Goal: Task Accomplishment & Management: Manage account settings

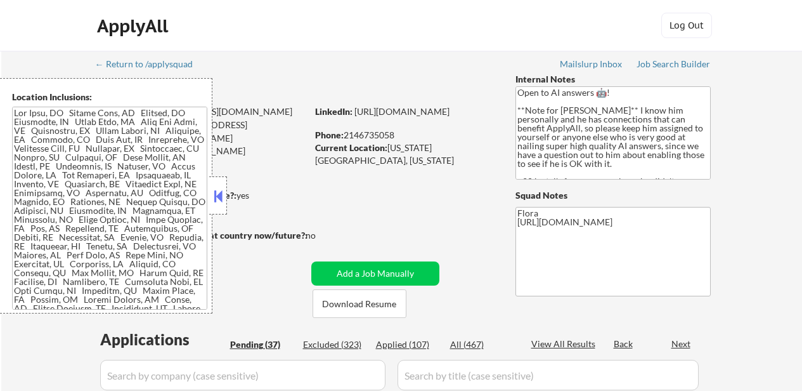
select select ""pending""
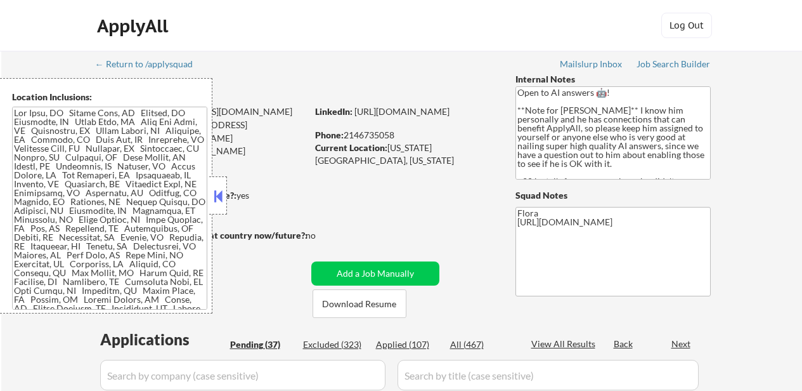
select select ""pending""
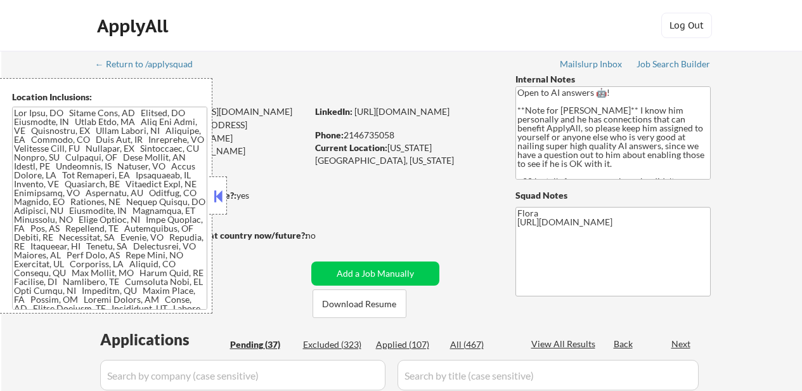
select select ""pending""
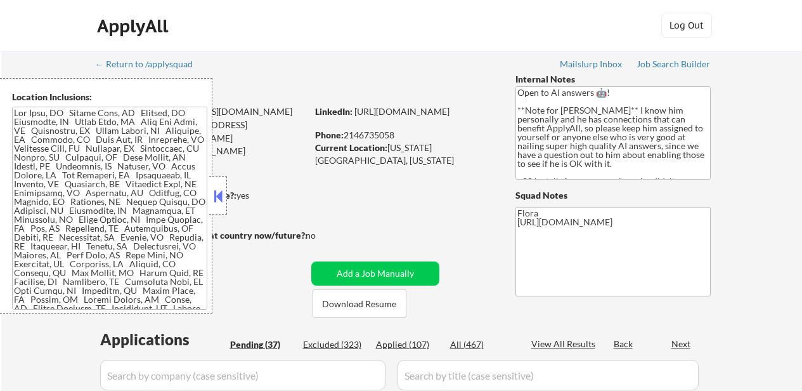
select select ""pending""
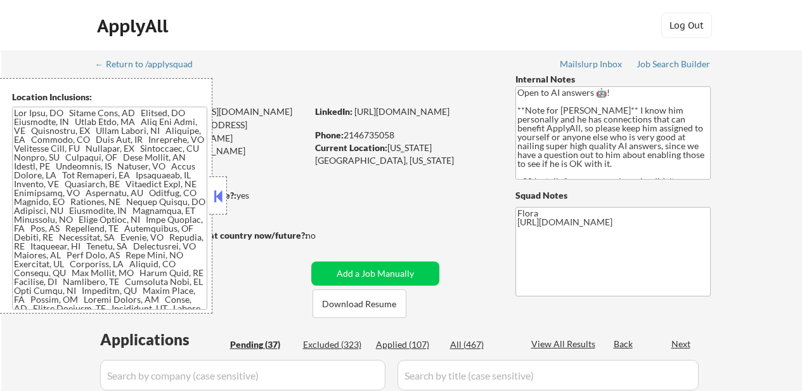
select select ""pending""
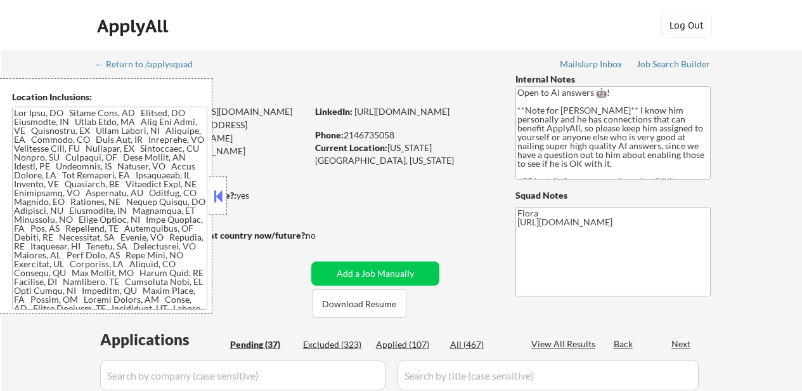
select select ""pending""
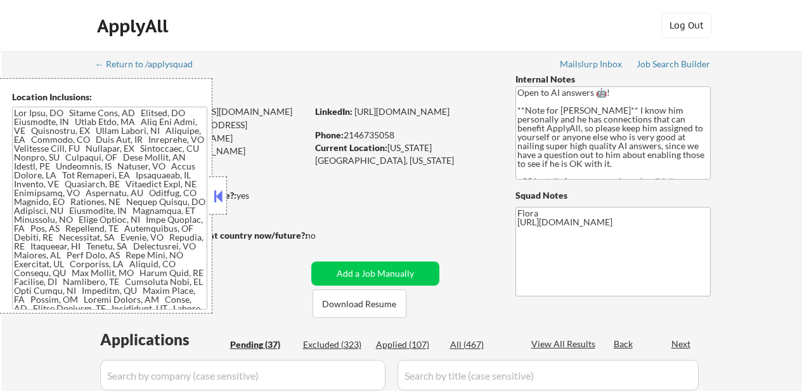
select select ""pending""
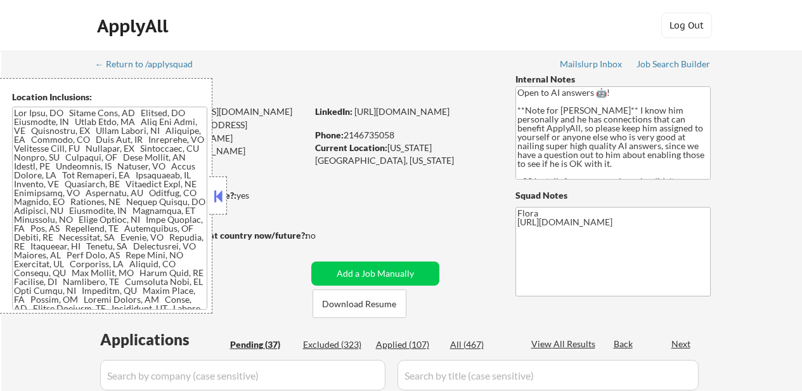
select select ""pending""
click at [216, 197] on button at bounding box center [218, 196] width 14 height 19
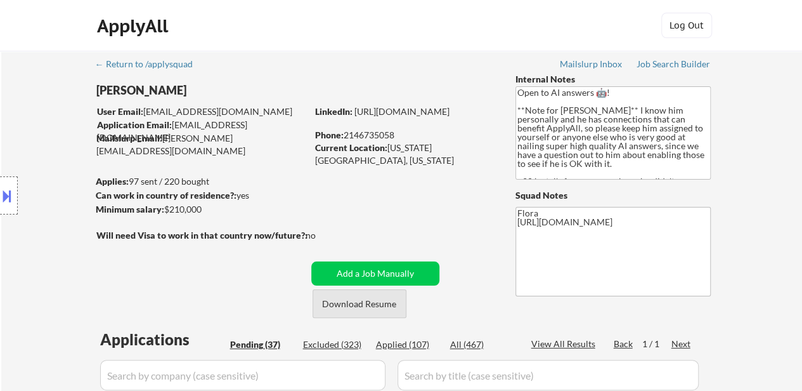
click at [341, 305] on button "Download Resume" at bounding box center [360, 303] width 94 height 29
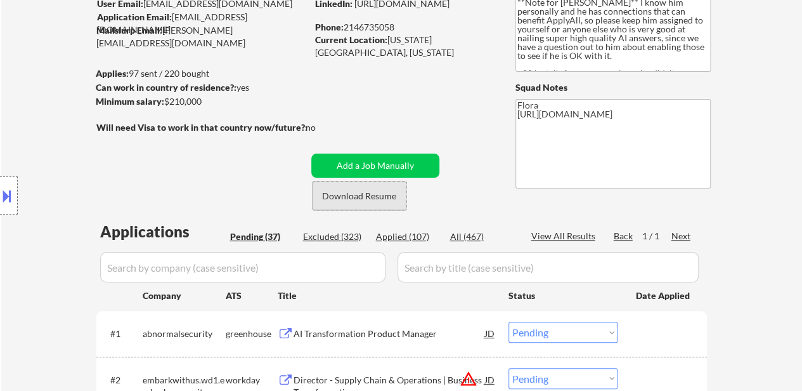
scroll to position [190, 0]
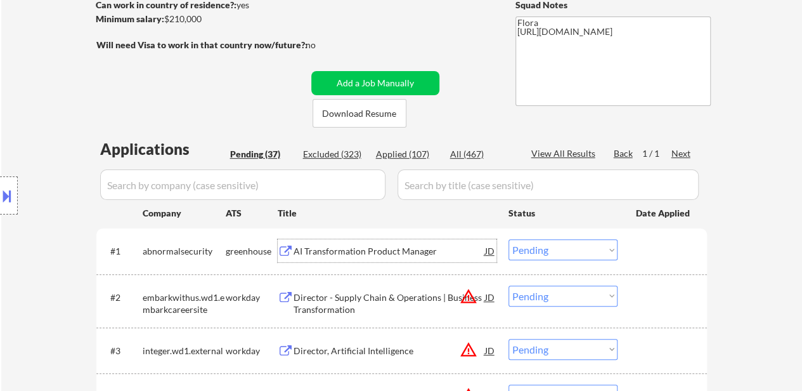
click at [361, 253] on div "AI Transformation Product Manager" at bounding box center [390, 251] width 192 height 13
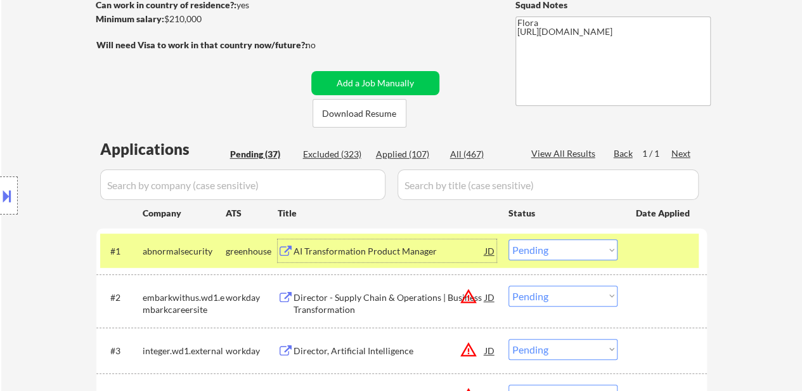
click at [392, 301] on div "Director - Supply Chain & Operations | Business Transformation" at bounding box center [390, 303] width 192 height 25
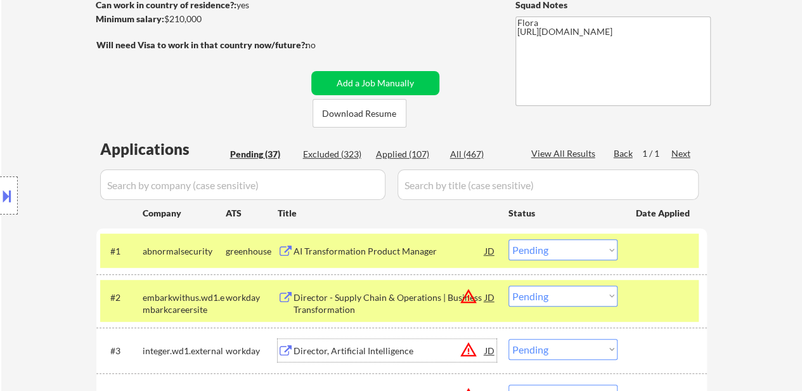
click at [354, 343] on div "Director, Artificial Intelligence" at bounding box center [390, 350] width 192 height 23
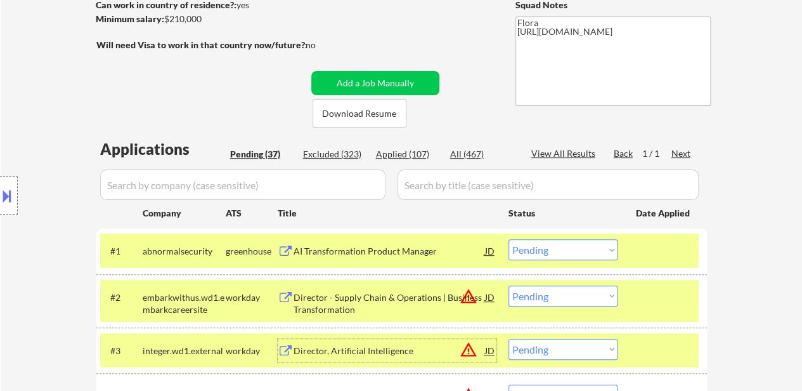
click at [602, 251] on select "Choose an option... Pending Applied Excluded (Questions) Excluded (Expired) Exc…" at bounding box center [563, 249] width 109 height 21
click at [509, 239] on select "Choose an option... Pending Applied Excluded (Questions) Excluded (Expired) Exc…" at bounding box center [563, 249] width 109 height 21
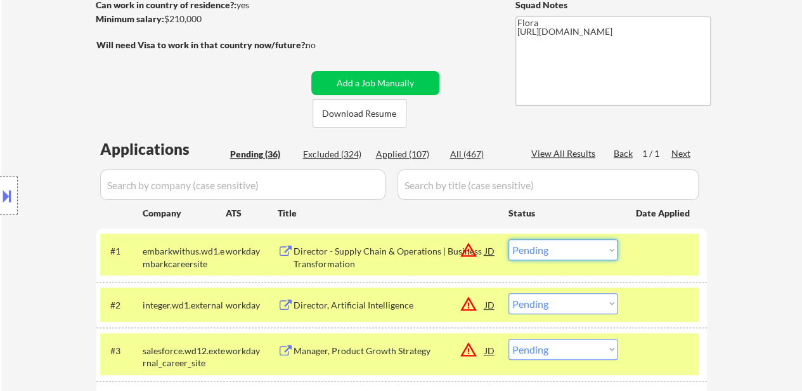
click at [549, 254] on select "Choose an option... Pending Applied Excluded (Questions) Excluded (Expired) Exc…" at bounding box center [563, 249] width 109 height 21
click at [509, 239] on select "Choose an option... Pending Applied Excluded (Questions) Excluded (Expired) Exc…" at bounding box center [563, 249] width 109 height 21
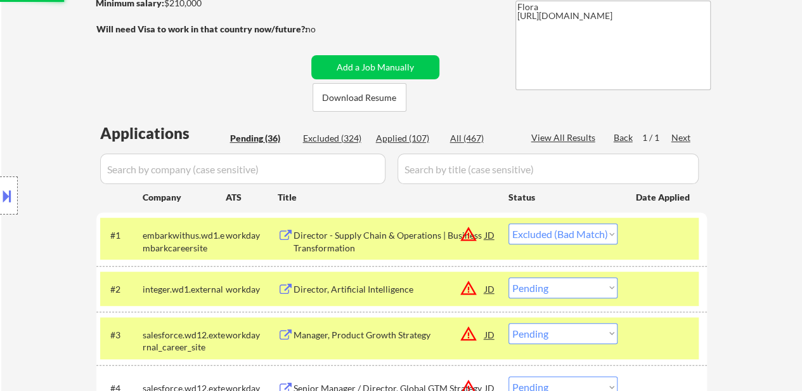
scroll to position [254, 0]
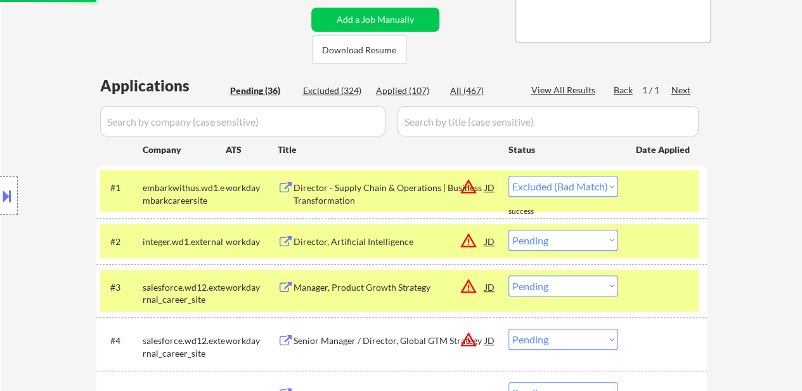
select select ""pending""
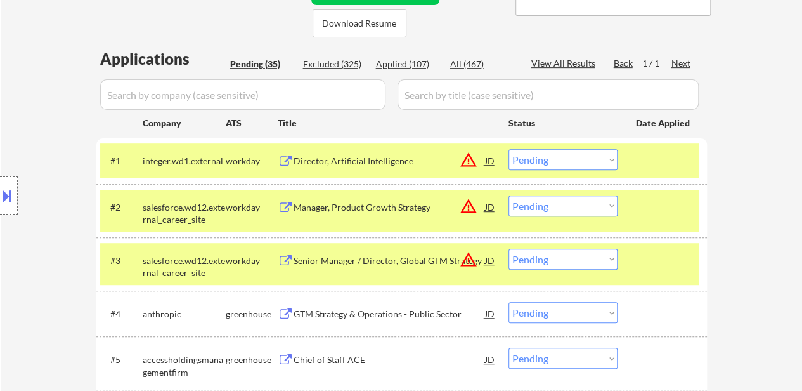
scroll to position [317, 0]
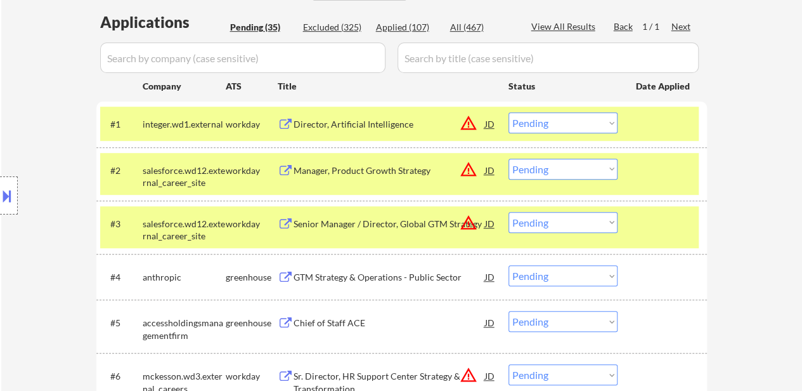
click at [667, 183] on div "#2 salesforce.wd12.external_career_site workday Manager, Product Growth Strateg…" at bounding box center [399, 174] width 599 height 42
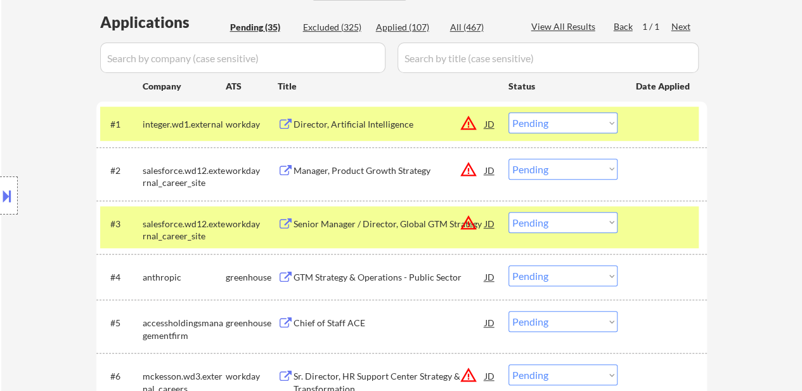
click at [653, 215] on div at bounding box center [664, 223] width 56 height 23
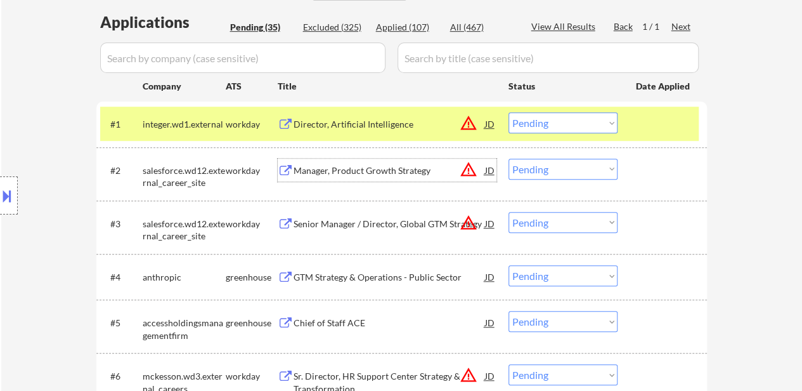
click at [370, 171] on div "Manager, Product Growth Strategy" at bounding box center [390, 170] width 192 height 13
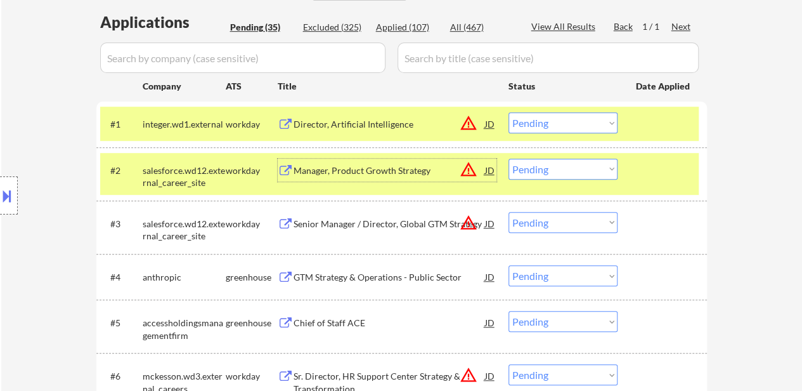
click at [542, 224] on select "Choose an option... Pending Applied Excluded (Questions) Excluded (Expired) Exc…" at bounding box center [563, 222] width 109 height 21
click at [509, 212] on select "Choose an option... Pending Applied Excluded (Questions) Excluded (Expired) Exc…" at bounding box center [563, 222] width 109 height 21
click at [370, 275] on div "GTM Strategy & Operations - Public Sector" at bounding box center [390, 277] width 192 height 13
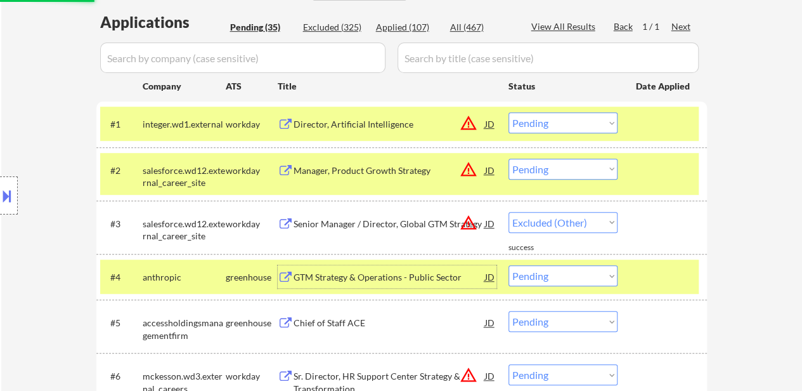
select select ""pending""
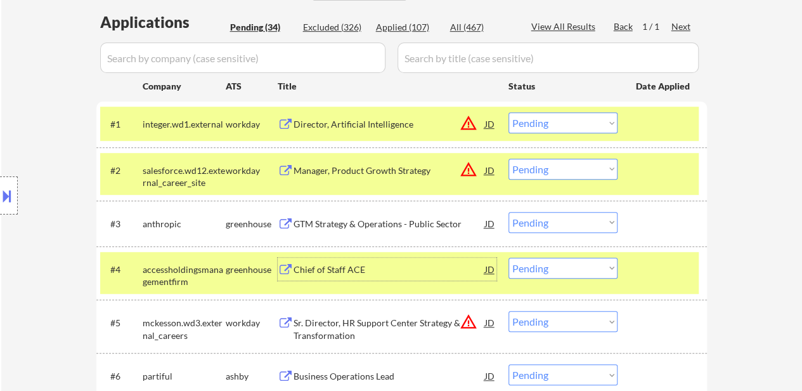
click at [651, 273] on div at bounding box center [664, 269] width 56 height 23
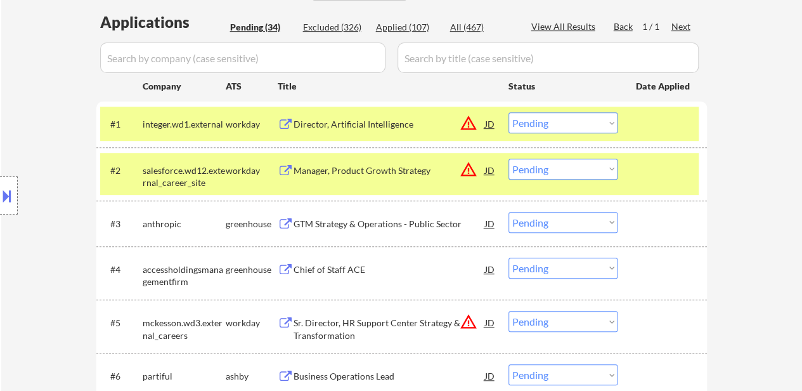
click at [357, 267] on div "Chief of Staff ACE" at bounding box center [390, 269] width 192 height 13
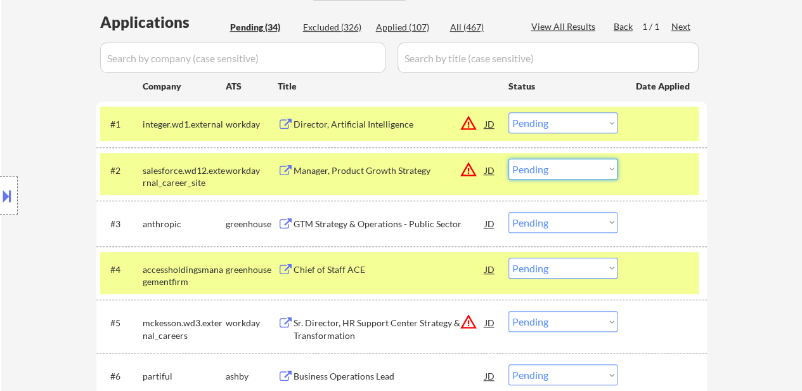
click at [541, 167] on select "Choose an option... Pending Applied Excluded (Questions) Excluded (Expired) Exc…" at bounding box center [563, 169] width 109 height 21
click at [509, 159] on select "Choose an option... Pending Applied Excluded (Questions) Excluded (Expired) Exc…" at bounding box center [563, 169] width 109 height 21
select select ""pending""
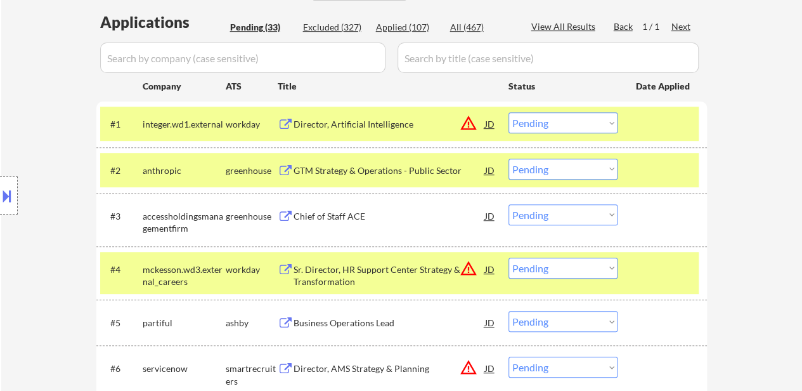
click at [654, 275] on div at bounding box center [664, 269] width 56 height 23
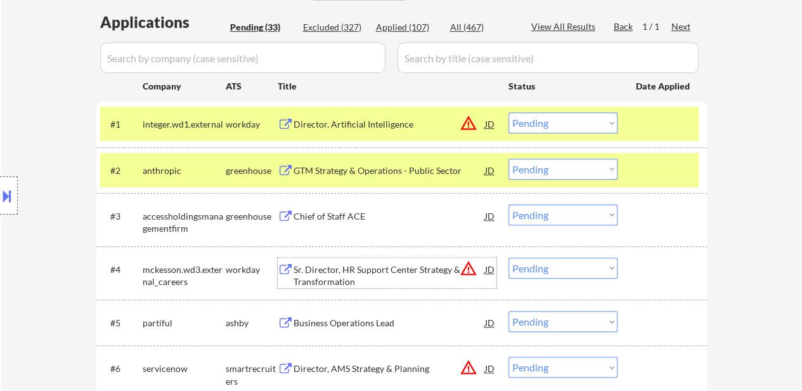
click at [330, 265] on div "Sr. Director, HR Support Center Strategy & Transformation" at bounding box center [390, 275] width 192 height 25
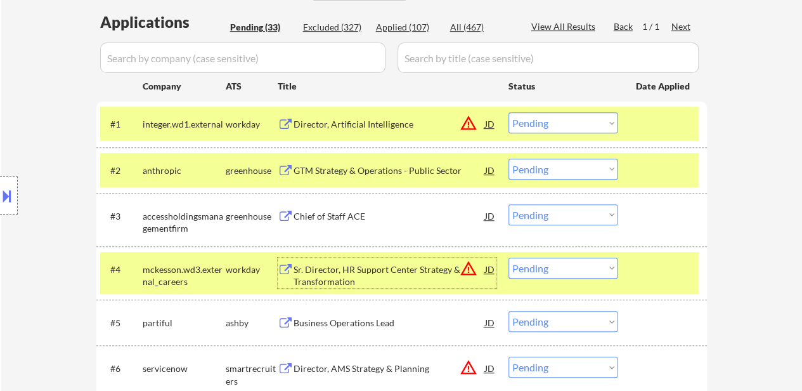
click at [382, 123] on div "Director, Artificial Intelligence" at bounding box center [390, 124] width 192 height 13
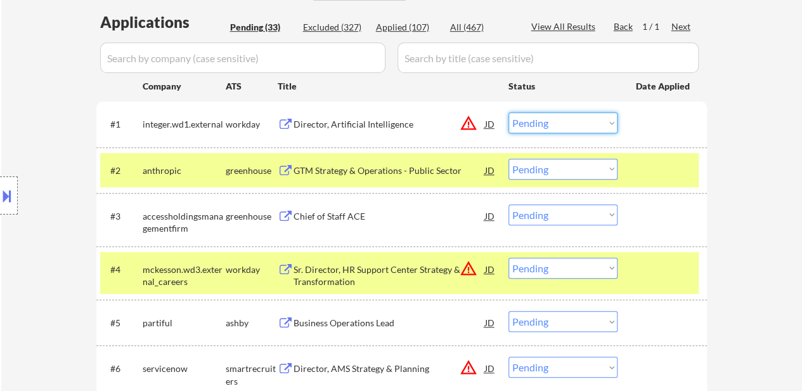
click at [553, 125] on select "Choose an option... Pending Applied Excluded (Questions) Excluded (Expired) Exc…" at bounding box center [563, 122] width 109 height 21
click at [509, 112] on select "Choose an option... Pending Applied Excluded (Questions) Excluded (Expired) Exc…" at bounding box center [563, 122] width 109 height 21
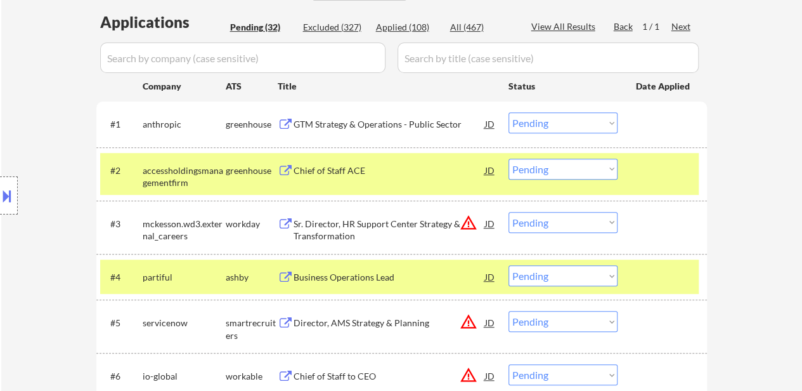
click at [662, 270] on div at bounding box center [664, 276] width 56 height 23
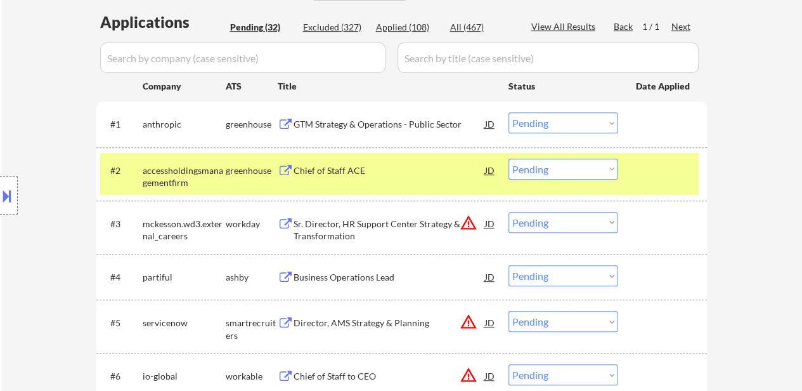
click at [649, 175] on div at bounding box center [664, 170] width 56 height 23
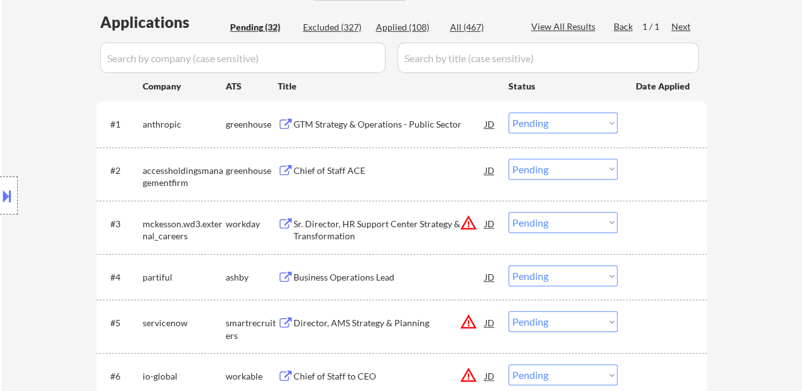
drag, startPoint x: 582, startPoint y: 117, endPoint x: 582, endPoint y: 125, distance: 7.6
click at [582, 117] on select "Choose an option... Pending Applied Excluded (Questions) Excluded (Expired) Exc…" at bounding box center [563, 122] width 109 height 21
click at [509, 112] on select "Choose an option... Pending Applied Excluded (Questions) Excluded (Expired) Exc…" at bounding box center [563, 122] width 109 height 21
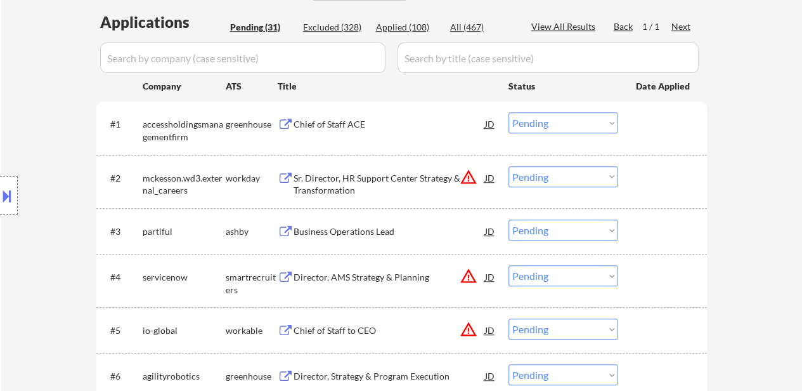
click at [350, 253] on div "#3 partiful [PERSON_NAME] Business Operations Lead JD warning_amber Choose an o…" at bounding box center [401, 231] width 611 height 46
click at [350, 233] on div "Business Operations Lead" at bounding box center [390, 231] width 192 height 13
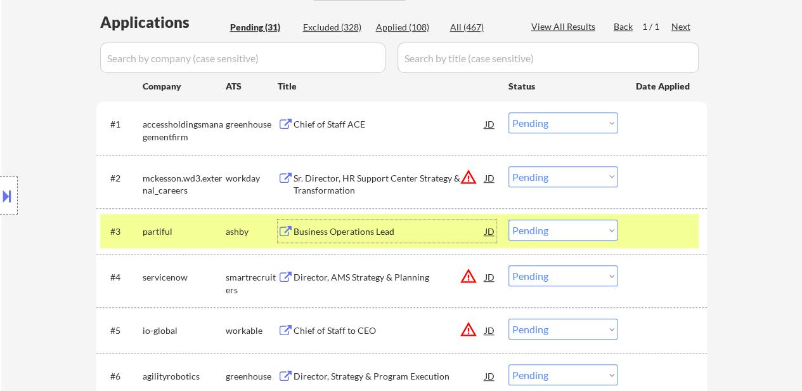
click at [9, 193] on button at bounding box center [7, 195] width 14 height 21
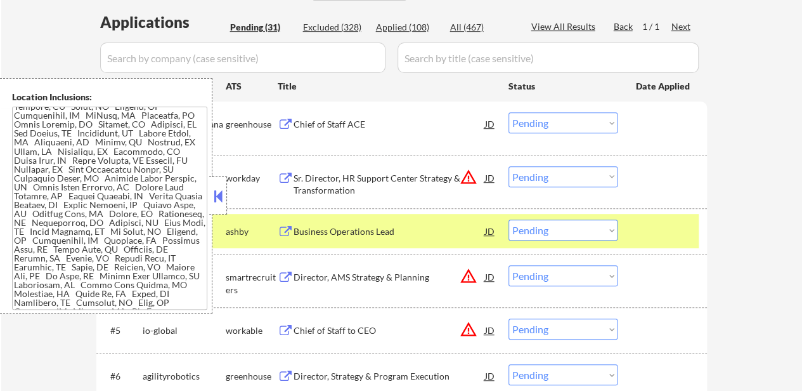
scroll to position [1142, 0]
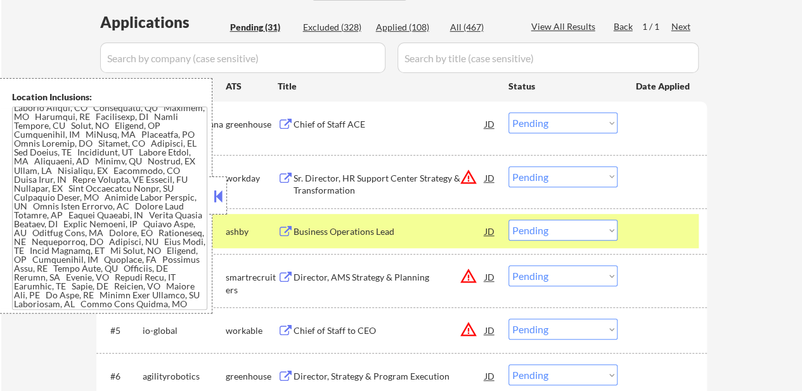
click at [221, 197] on button at bounding box center [218, 196] width 14 height 19
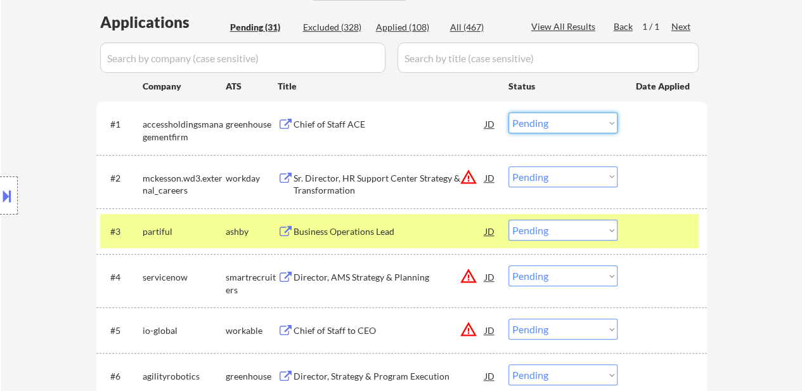
click at [572, 117] on select "Choose an option... Pending Applied Excluded (Questions) Excluded (Expired) Exc…" at bounding box center [563, 122] width 109 height 21
click at [509, 112] on select "Choose an option... Pending Applied Excluded (Questions) Excluded (Expired) Exc…" at bounding box center [563, 122] width 109 height 21
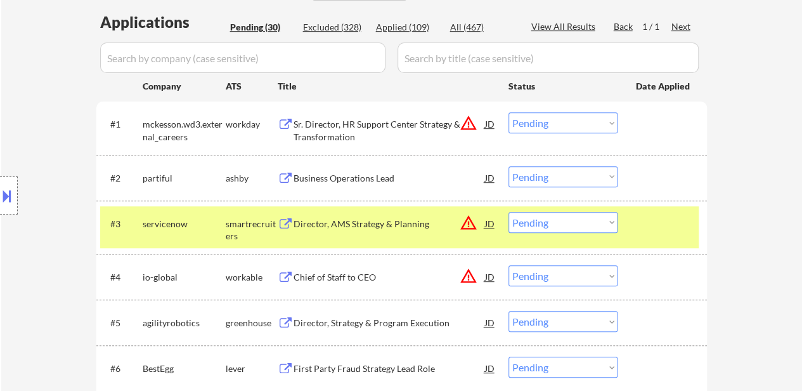
click at [540, 121] on select "Choose an option... Pending Applied Excluded (Questions) Excluded (Expired) Exc…" at bounding box center [563, 122] width 109 height 21
click at [509, 112] on select "Choose an option... Pending Applied Excluded (Questions) Excluded (Expired) Exc…" at bounding box center [563, 122] width 109 height 21
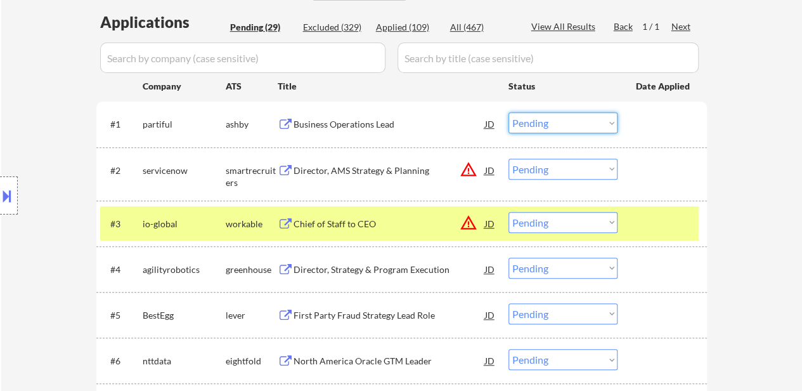
click at [576, 119] on select "Choose an option... Pending Applied Excluded (Questions) Excluded (Expired) Exc…" at bounding box center [563, 122] width 109 height 21
click at [509, 112] on select "Choose an option... Pending Applied Excluded (Questions) Excluded (Expired) Exc…" at bounding box center [563, 122] width 109 height 21
select select ""pending""
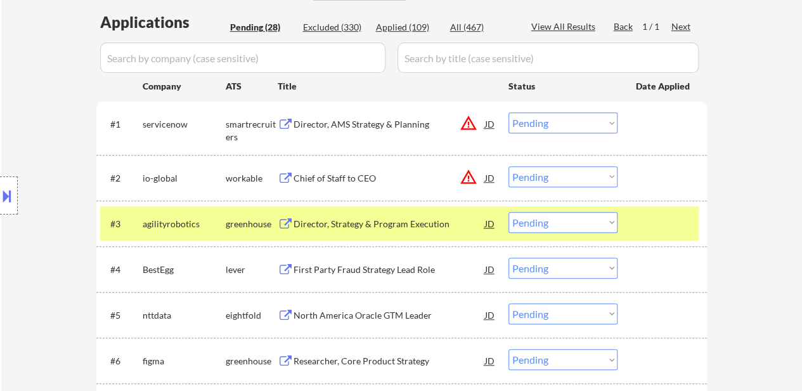
click at [334, 128] on div "Director, AMS Strategy & Planning" at bounding box center [390, 124] width 192 height 13
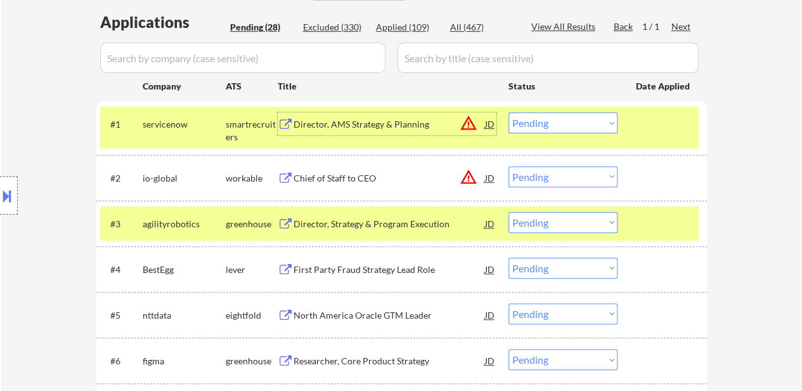
click at [357, 167] on div "Chief of Staff to CEO" at bounding box center [390, 177] width 192 height 23
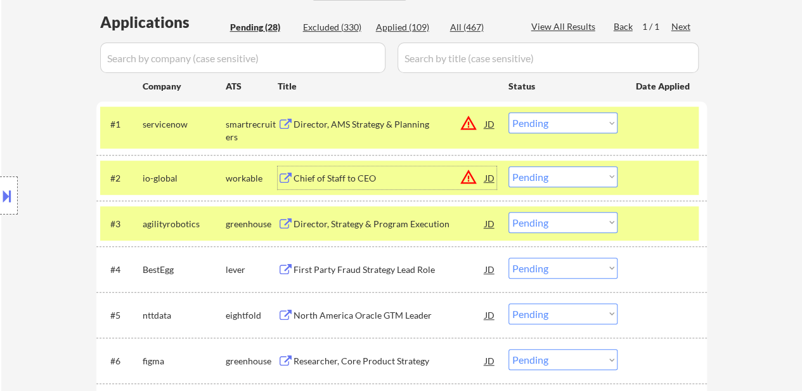
click at [359, 216] on div "Director, Strategy & Program Execution" at bounding box center [390, 223] width 192 height 23
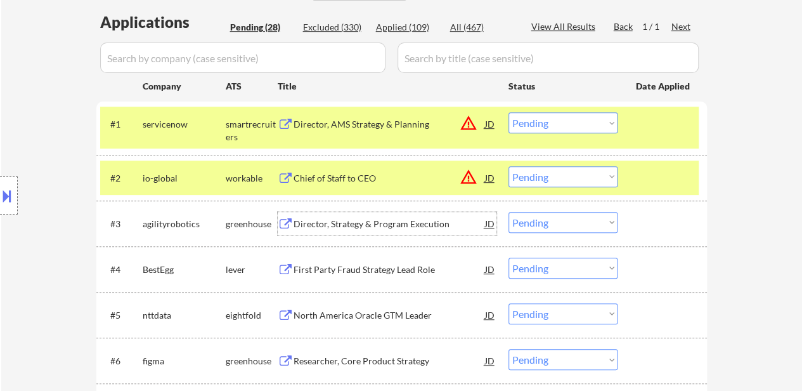
click at [545, 180] on select "Choose an option... Pending Applied Excluded (Questions) Excluded (Expired) Exc…" at bounding box center [563, 176] width 109 height 21
click at [509, 166] on select "Choose an option... Pending Applied Excluded (Questions) Excluded (Expired) Exc…" at bounding box center [563, 176] width 109 height 21
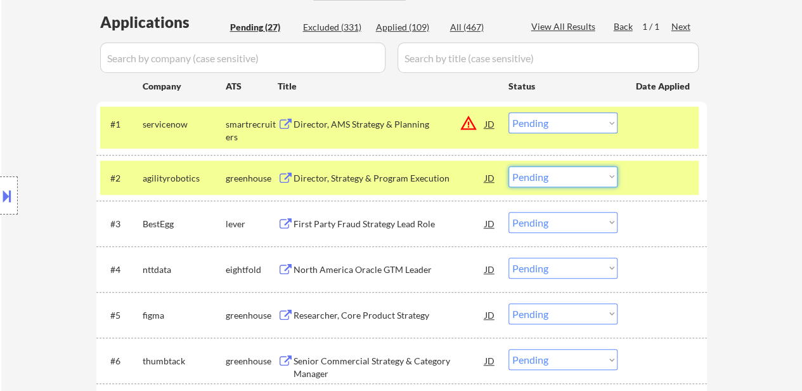
click at [546, 168] on select "Choose an option... Pending Applied Excluded (Questions) Excluded (Expired) Exc…" at bounding box center [563, 176] width 109 height 21
click at [509, 166] on select "Choose an option... Pending Applied Excluded (Questions) Excluded (Expired) Exc…" at bounding box center [563, 176] width 109 height 21
select select ""pending""
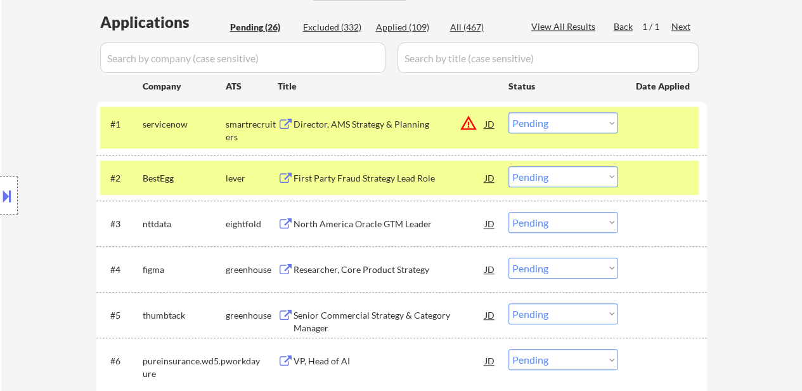
click at [581, 125] on select "Choose an option... Pending Applied Excluded (Questions) Excluded (Expired) Exc…" at bounding box center [563, 122] width 109 height 21
click at [509, 112] on select "Choose an option... Pending Applied Excluded (Questions) Excluded (Expired) Exc…" at bounding box center [563, 122] width 109 height 21
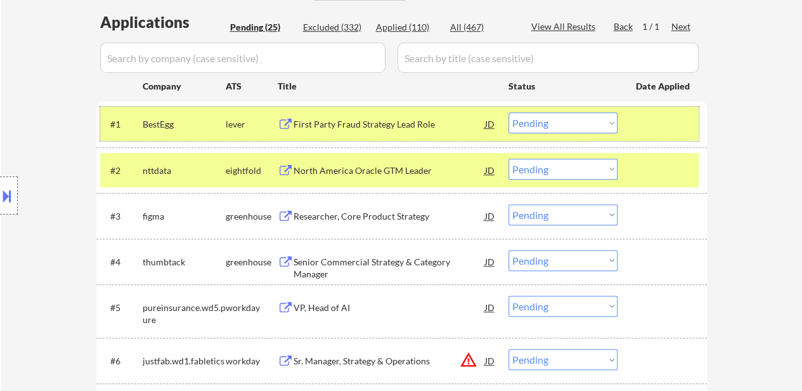
click at [648, 125] on div at bounding box center [664, 123] width 56 height 23
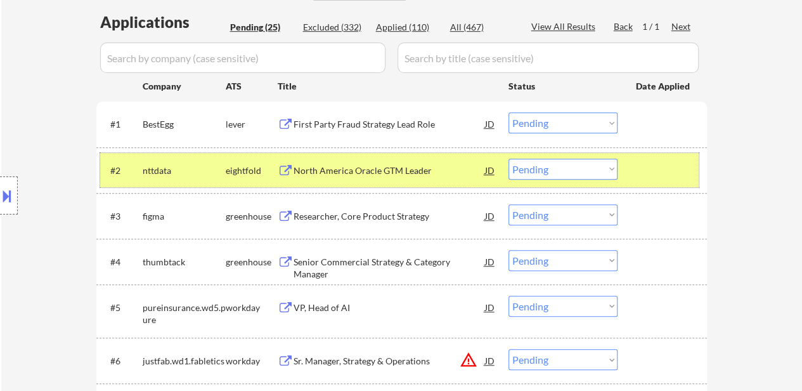
click at [646, 168] on div at bounding box center [664, 170] width 56 height 23
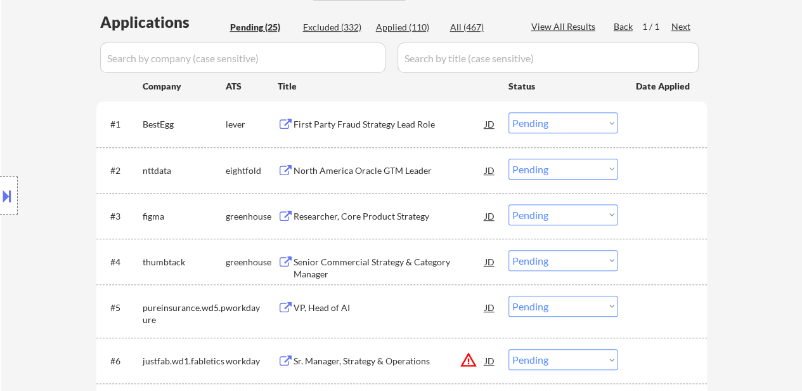
click at [396, 129] on div "First Party Fraud Strategy Lead Role" at bounding box center [390, 124] width 192 height 13
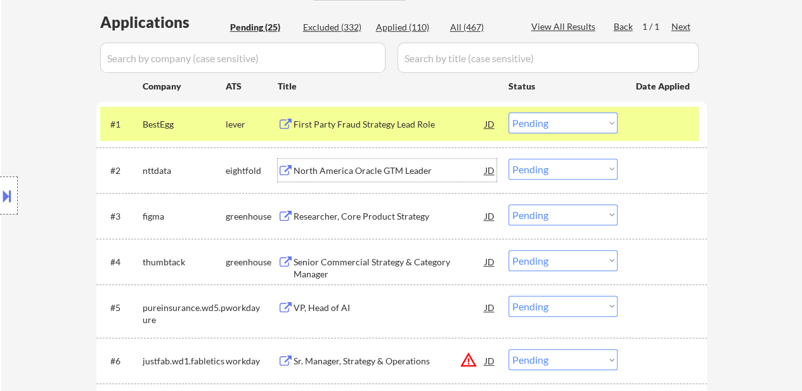
click at [358, 171] on div "North America Oracle GTM Leader" at bounding box center [390, 170] width 192 height 13
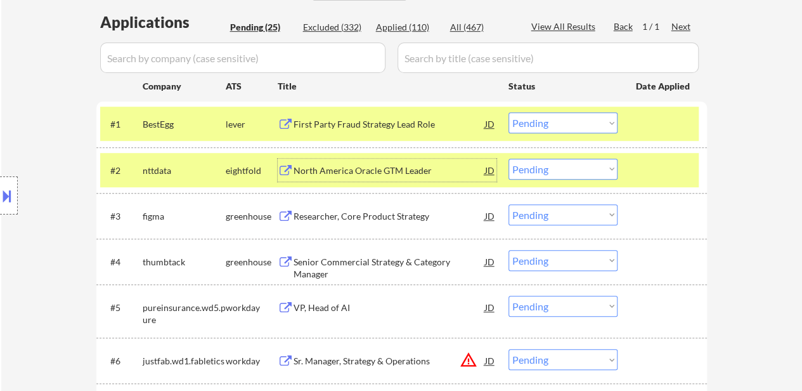
click at [339, 211] on div "Researcher, Core Product Strategy" at bounding box center [390, 216] width 192 height 13
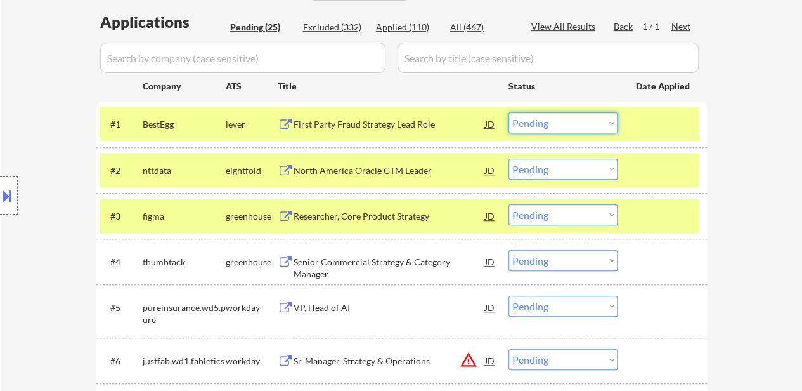
click at [563, 120] on select "Choose an option... Pending Applied Excluded (Questions) Excluded (Expired) Exc…" at bounding box center [563, 122] width 109 height 21
click at [509, 112] on select "Choose an option... Pending Applied Excluded (Questions) Excluded (Expired) Exc…" at bounding box center [563, 122] width 109 height 21
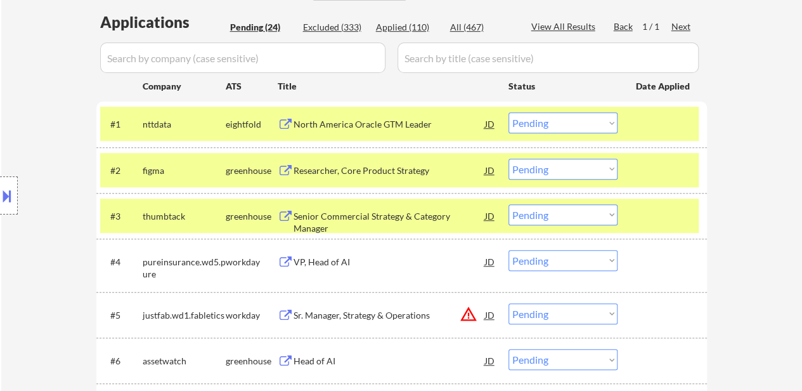
click at [560, 127] on select "Choose an option... Pending Applied Excluded (Questions) Excluded (Expired) Exc…" at bounding box center [563, 122] width 109 height 21
click at [509, 112] on select "Choose an option... Pending Applied Excluded (Questions) Excluded (Expired) Exc…" at bounding box center [563, 122] width 109 height 21
select select ""pending""
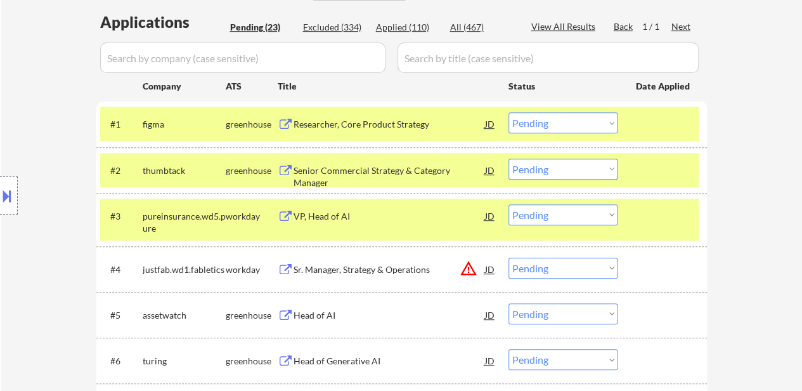
select select ""pending""
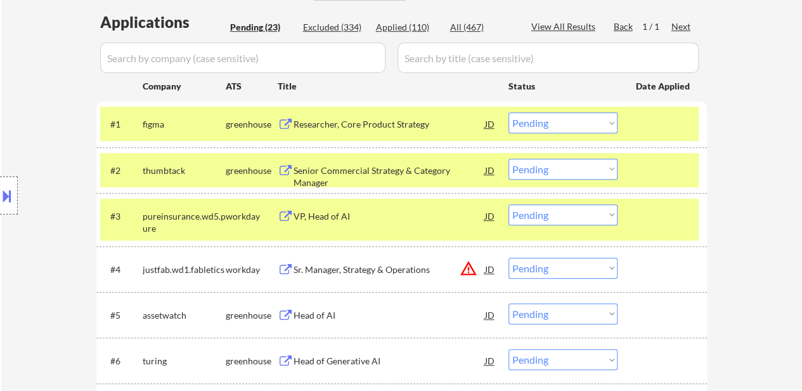
select select ""pending""
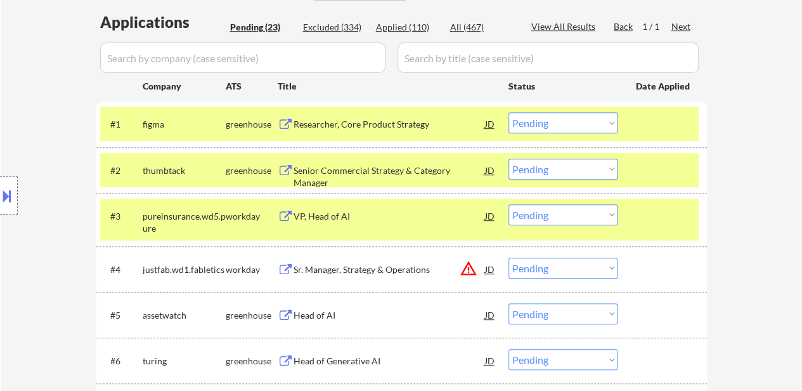
select select ""pending""
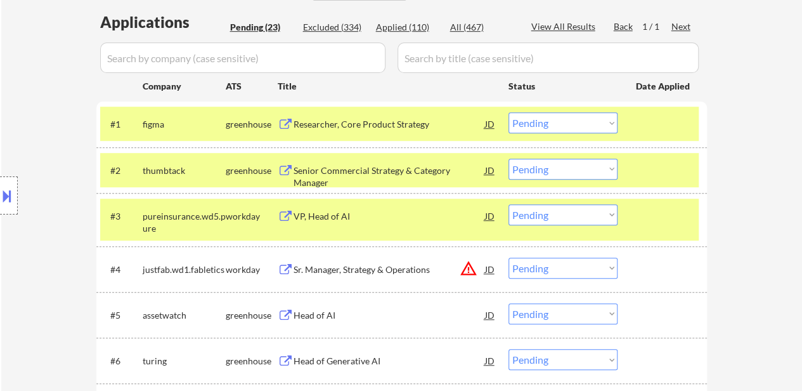
select select ""pending""
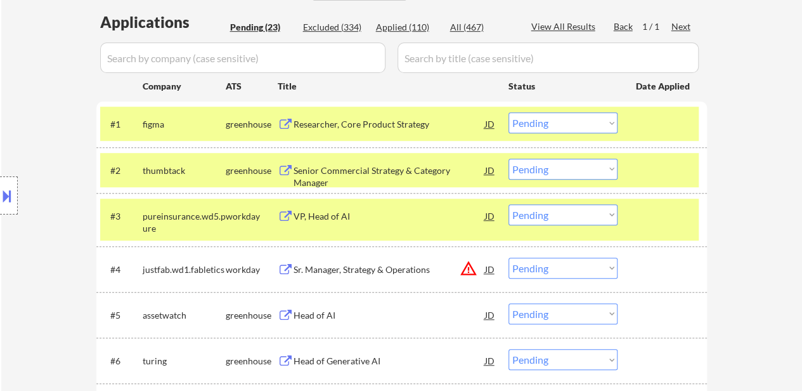
select select ""pending""
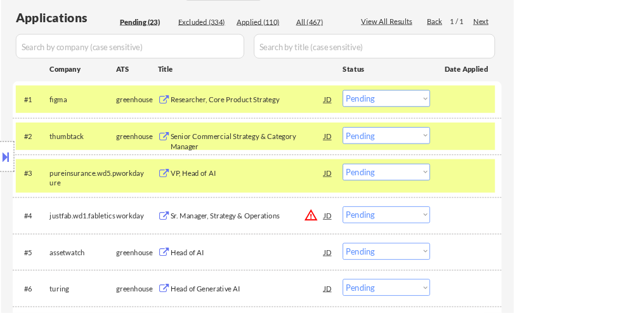
scroll to position [317, 0]
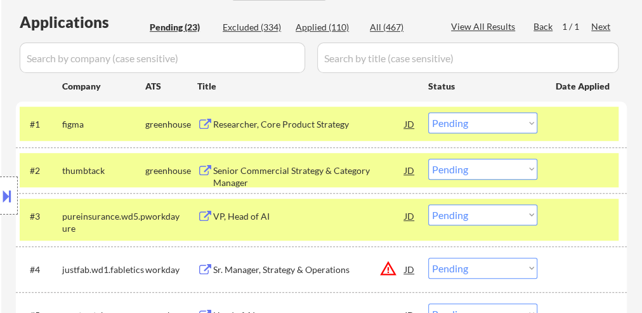
select select ""pending""
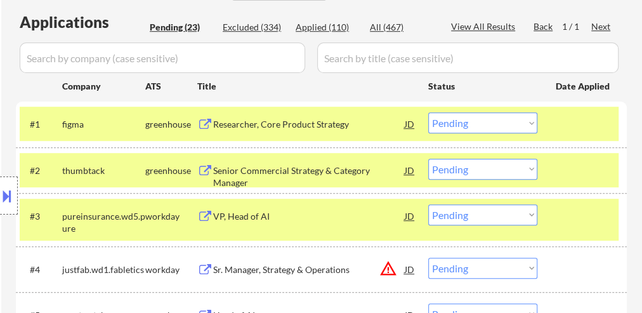
select select ""pending""
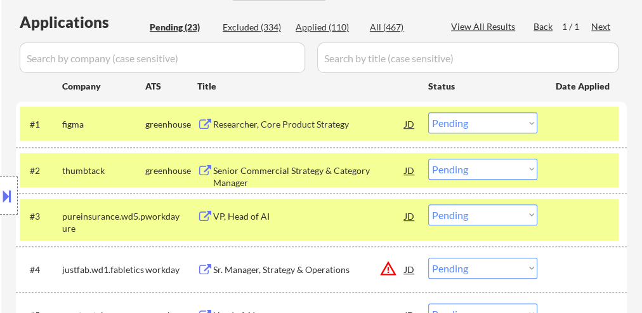
select select ""pending""
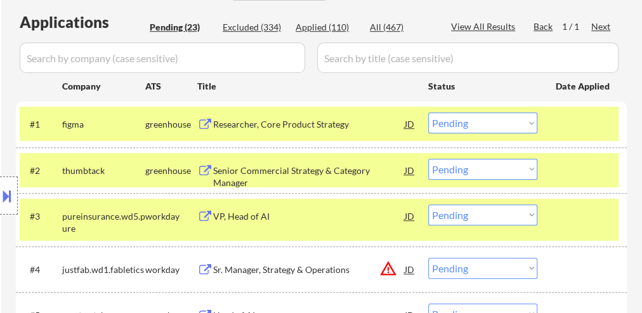
select select ""pending""
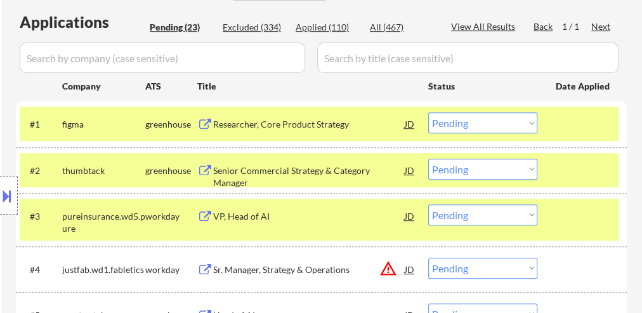
select select ""pending""
drag, startPoint x: 777, startPoint y: 1, endPoint x: 361, endPoint y: 83, distance: 424.2
click at [361, 83] on div "Title" at bounding box center [306, 86] width 219 height 13
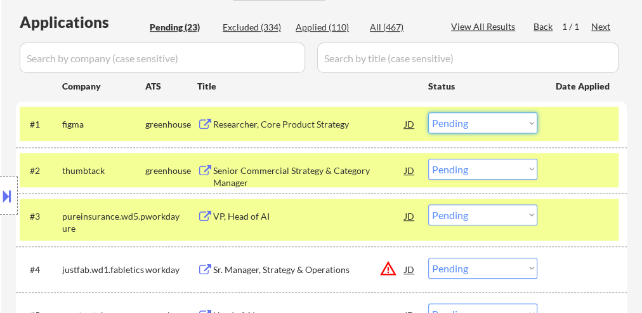
click at [520, 124] on select "Choose an option... Pending Applied Excluded (Questions) Excluded (Expired) Exc…" at bounding box center [482, 122] width 109 height 21
click at [504, 121] on select "Choose an option... Pending Applied Excluded (Questions) Excluded (Expired) Exc…" at bounding box center [482, 122] width 109 height 21
click at [428, 112] on select "Choose an option... Pending Applied Excluded (Questions) Excluded (Expired) Exc…" at bounding box center [482, 122] width 109 height 21
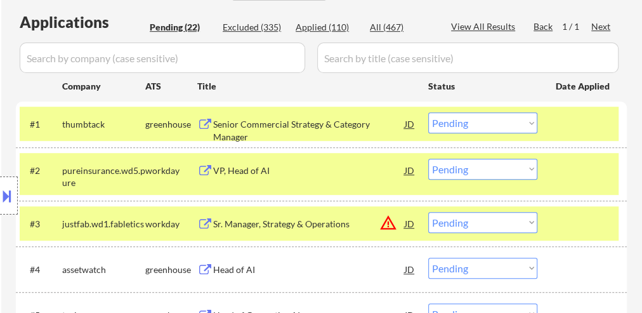
click at [332, 122] on div "Senior Commercial Strategy & Category Manager" at bounding box center [309, 130] width 192 height 25
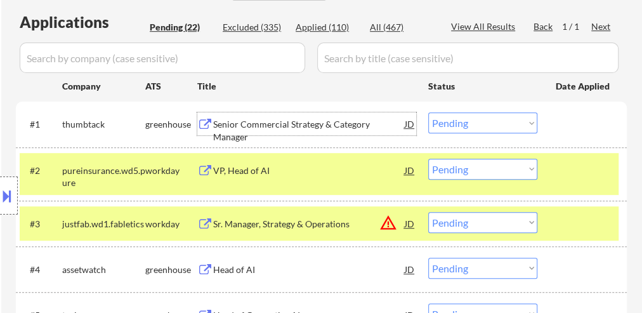
click at [237, 166] on div "VP, Head of AI" at bounding box center [309, 170] width 192 height 13
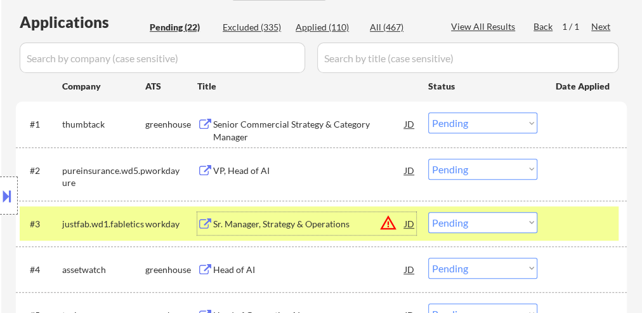
click at [277, 219] on div "Sr. Manager, Strategy & Operations" at bounding box center [309, 224] width 192 height 13
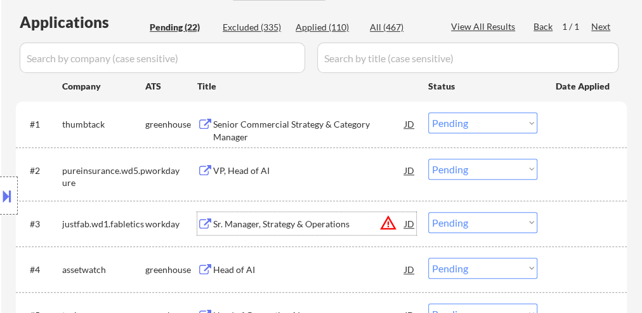
click at [442, 122] on select "Choose an option... Pending Applied Excluded (Questions) Excluded (Expired) Exc…" at bounding box center [482, 122] width 109 height 21
click at [428, 112] on select "Choose an option... Pending Applied Excluded (Questions) Excluded (Expired) Exc…" at bounding box center [482, 122] width 109 height 21
select select ""pending""
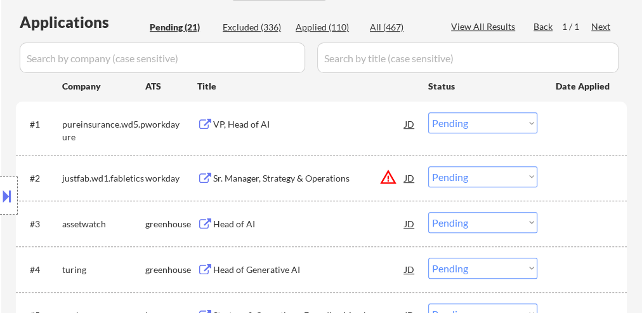
click at [451, 178] on select "Choose an option... Pending Applied Excluded (Questions) Excluded (Expired) Exc…" at bounding box center [482, 176] width 109 height 21
click at [428, 166] on select "Choose an option... Pending Applied Excluded (Questions) Excluded (Expired) Exc…" at bounding box center [482, 176] width 109 height 21
select select ""pending""
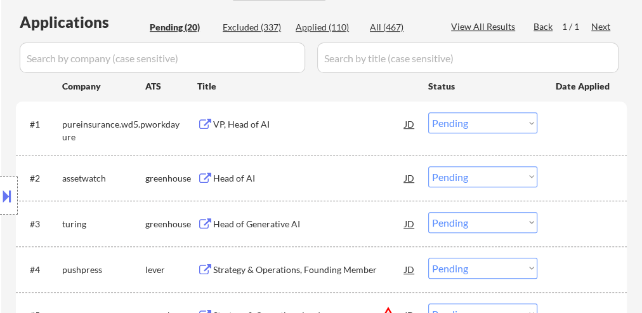
click at [478, 121] on select "Choose an option... Pending Applied Excluded (Questions) Excluded (Expired) Exc…" at bounding box center [482, 122] width 109 height 21
click at [428, 112] on select "Choose an option... Pending Applied Excluded (Questions) Excluded (Expired) Exc…" at bounding box center [482, 122] width 109 height 21
select select ""pending""
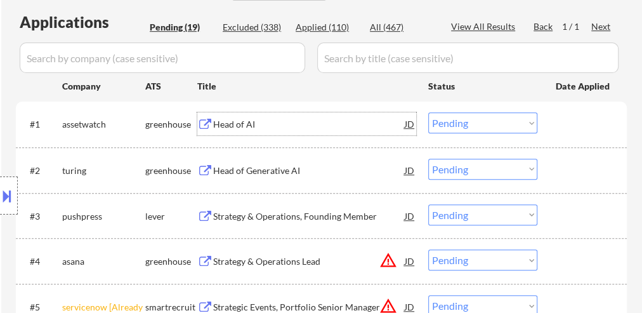
click at [240, 124] on div "Head of AI" at bounding box center [309, 124] width 192 height 13
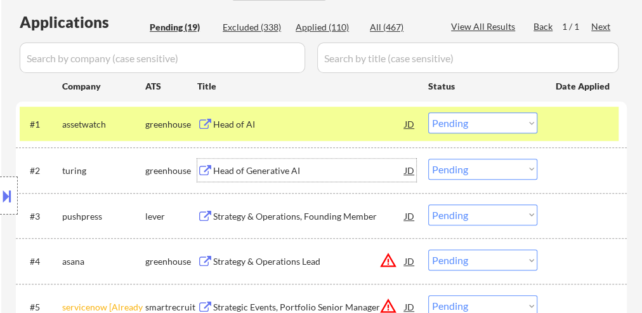
click at [250, 176] on div "Head of Generative AI" at bounding box center [309, 170] width 192 height 23
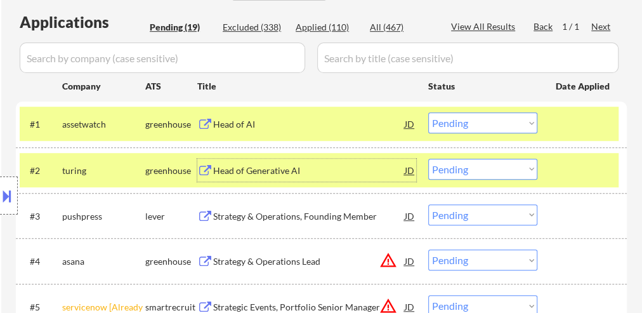
click at [337, 219] on div "Strategy & Operations, Founding Member" at bounding box center [309, 216] width 192 height 13
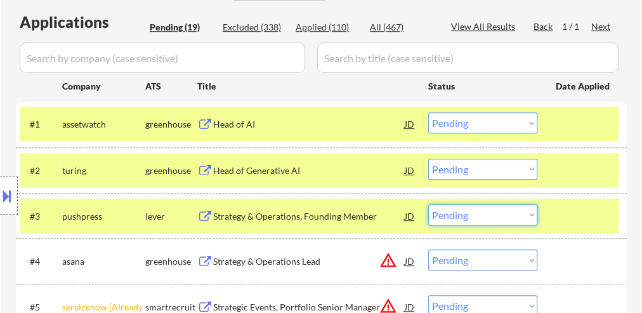
click at [480, 217] on select "Choose an option... Pending Applied Excluded (Questions) Excluded (Expired) Exc…" at bounding box center [482, 214] width 109 height 21
click at [428, 204] on select "Choose an option... Pending Applied Excluded (Questions) Excluded (Expired) Exc…" at bounding box center [482, 214] width 109 height 21
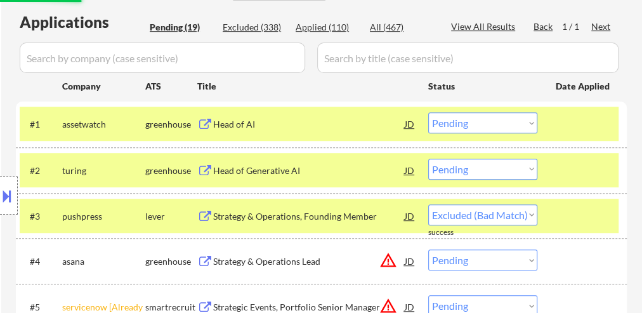
select select ""pending""
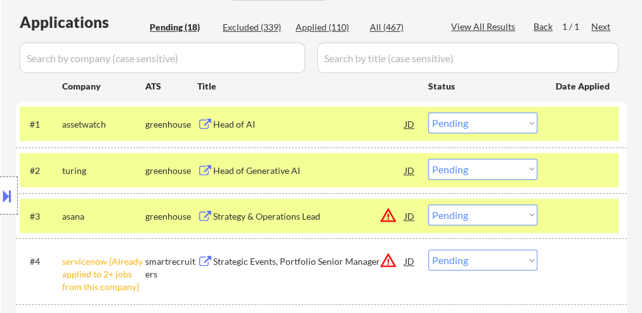
click at [462, 121] on select "Choose an option... Pending Applied Excluded (Questions) Excluded (Expired) Exc…" at bounding box center [482, 122] width 109 height 21
click at [428, 112] on select "Choose an option... Pending Applied Excluded (Questions) Excluded (Expired) Exc…" at bounding box center [482, 122] width 109 height 21
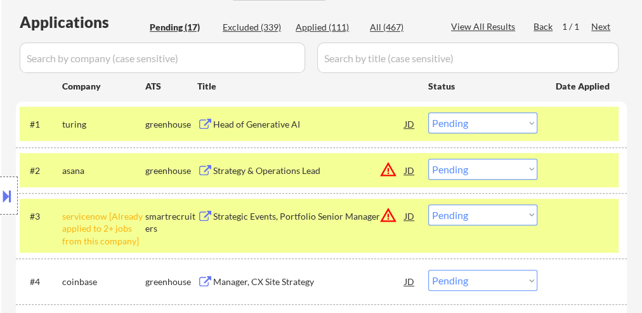
click at [459, 121] on select "Choose an option... Pending Applied Excluded (Questions) Excluded (Expired) Exc…" at bounding box center [482, 122] width 109 height 21
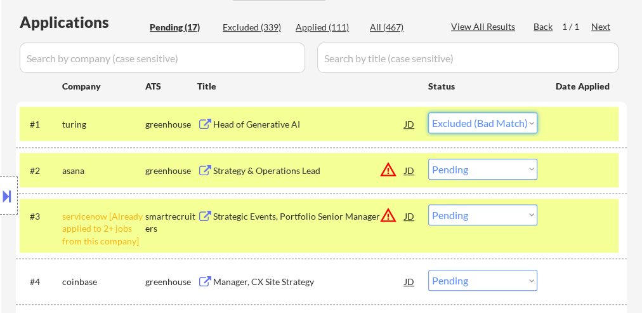
click at [428, 112] on select "Choose an option... Pending Applied Excluded (Questions) Excluded (Expired) Exc…" at bounding box center [482, 122] width 109 height 21
select select ""pending""
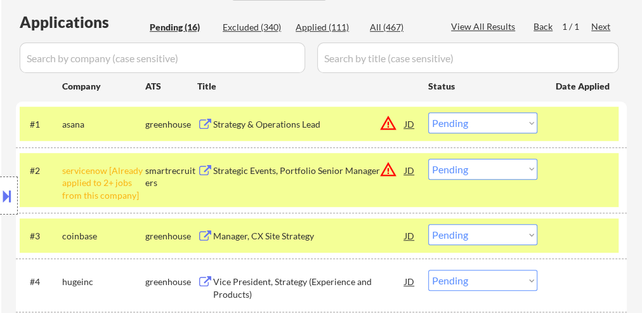
scroll to position [368, 0]
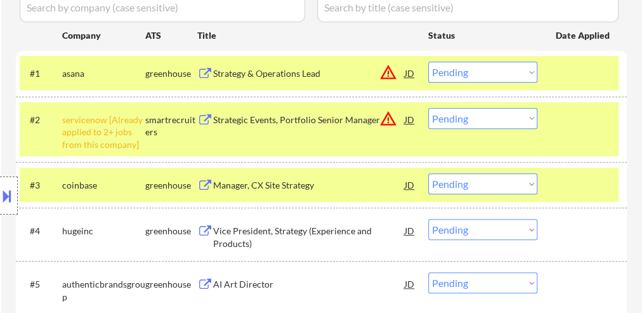
click at [462, 116] on select "Choose an option... Pending Applied Excluded (Questions) Excluded (Expired) Exc…" at bounding box center [482, 118] width 109 height 21
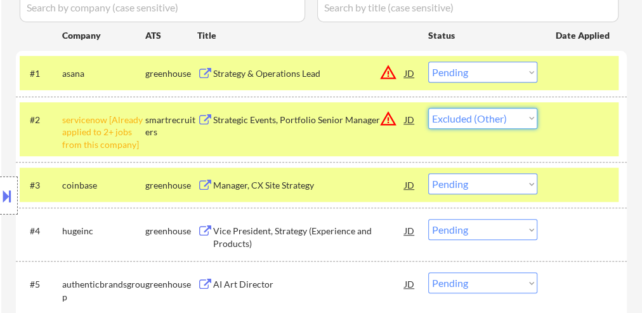
click at [428, 108] on select "Choose an option... Pending Applied Excluded (Questions) Excluded (Expired) Exc…" at bounding box center [482, 118] width 109 height 21
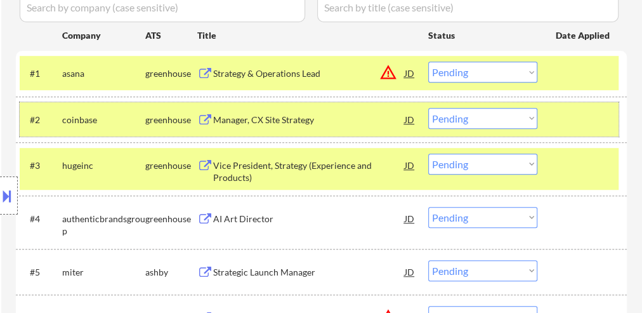
click at [555, 128] on div "#2 coinbase greenhouse Manager, CX Site Strategy JD warning_amber Choose an opt…" at bounding box center [319, 119] width 599 height 34
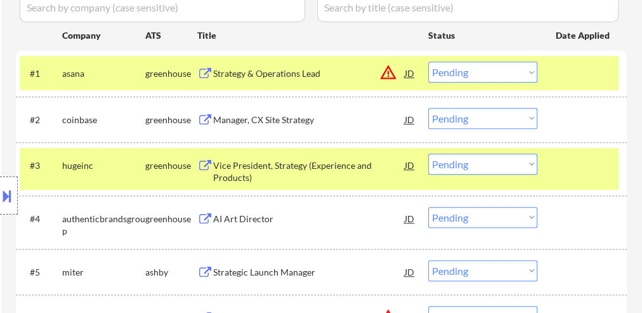
click at [556, 165] on div at bounding box center [584, 165] width 56 height 23
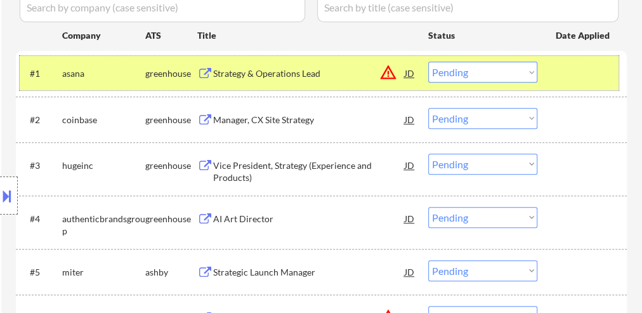
click at [566, 56] on div "#1 asana greenhouse Strategy & Operations Lead JD warning_amber Choose an optio…" at bounding box center [319, 73] width 599 height 34
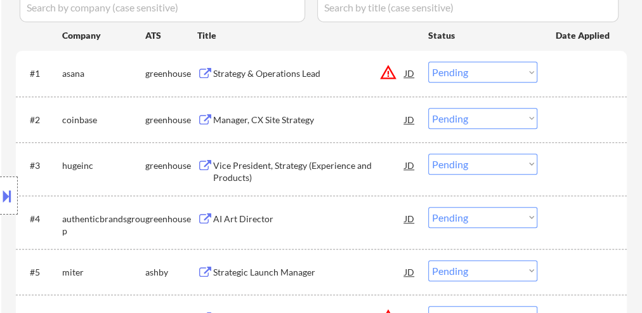
click at [296, 73] on div "Strategy & Operations Lead" at bounding box center [309, 73] width 192 height 13
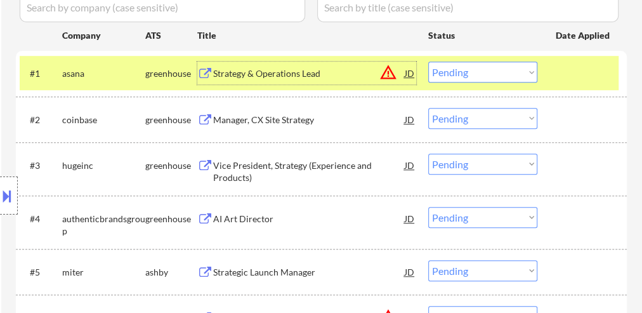
click at [303, 121] on div "Manager, CX Site Strategy" at bounding box center [309, 120] width 192 height 13
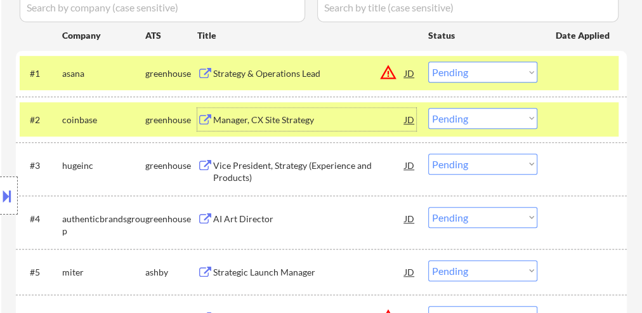
click at [493, 118] on select "Choose an option... Pending Applied Excluded (Questions) Excluded (Expired) Exc…" at bounding box center [482, 118] width 109 height 21
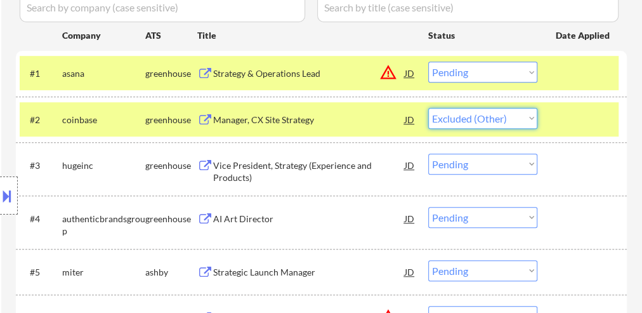
click at [428, 108] on select "Choose an option... Pending Applied Excluded (Questions) Excluded (Expired) Exc…" at bounding box center [482, 118] width 109 height 21
click at [235, 166] on div "Vice President, Strategy (Experience and Products)" at bounding box center [309, 171] width 192 height 25
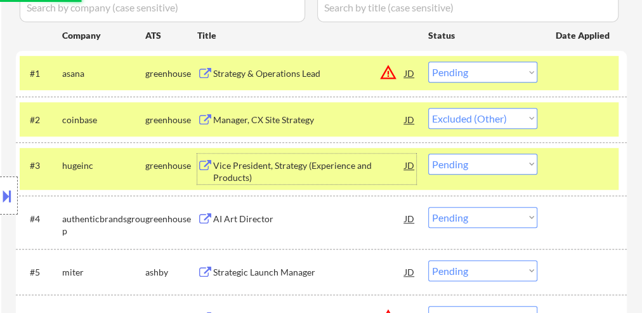
click at [251, 220] on div "AI Art Director" at bounding box center [309, 219] width 192 height 13
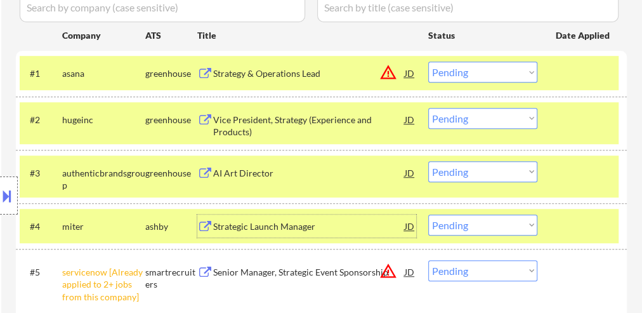
click at [445, 117] on select "Choose an option... Pending Applied Excluded (Questions) Excluded (Expired) Exc…" at bounding box center [482, 118] width 109 height 21
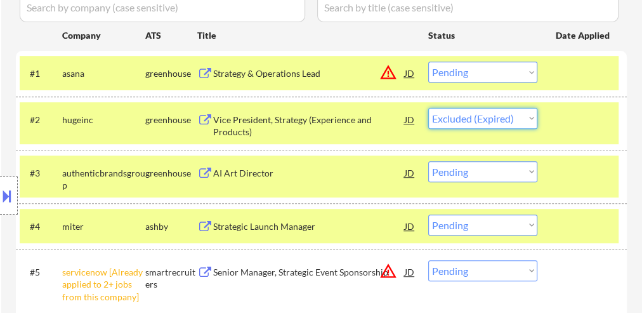
click at [428, 108] on select "Choose an option... Pending Applied Excluded (Questions) Excluded (Expired) Exc…" at bounding box center [482, 118] width 109 height 21
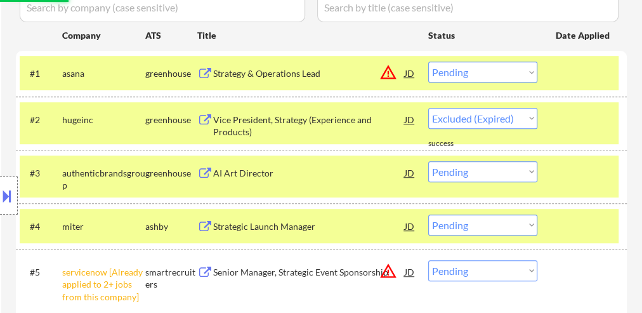
select select ""pending""
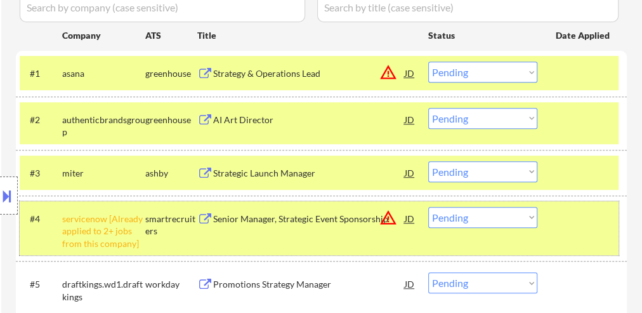
click at [581, 214] on div at bounding box center [584, 218] width 56 height 23
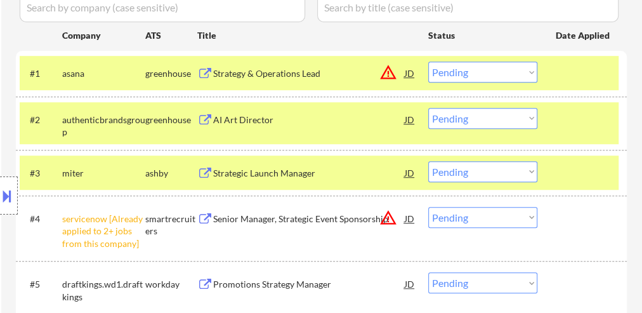
click at [480, 217] on select "Choose an option... Pending Applied Excluded (Questions) Excluded (Expired) Exc…" at bounding box center [482, 217] width 109 height 21
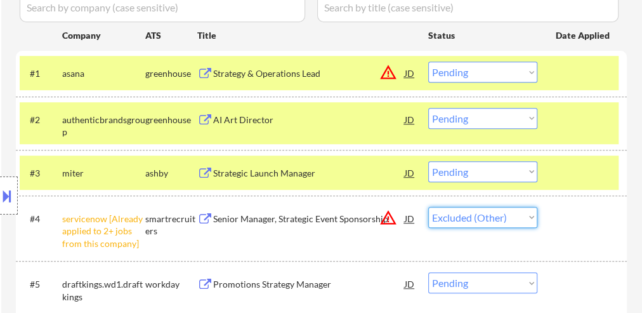
click at [428, 207] on select "Choose an option... Pending Applied Excluded (Questions) Excluded (Expired) Exc…" at bounding box center [482, 217] width 109 height 21
click at [242, 173] on div "Strategic Launch Manager" at bounding box center [309, 173] width 192 height 13
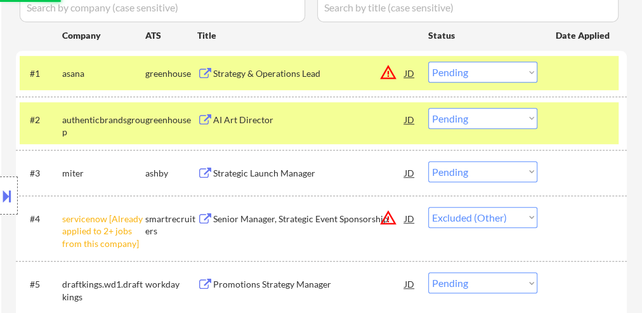
select select ""pending""
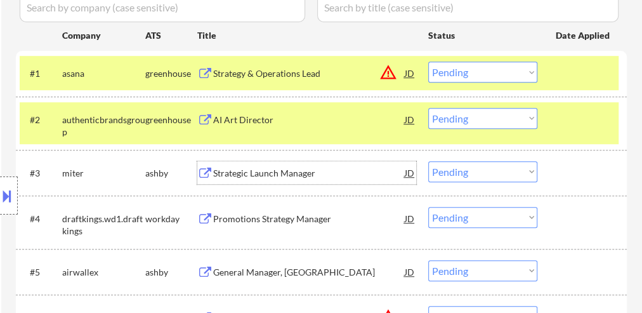
click at [469, 74] on select "Choose an option... Pending Applied Excluded (Questions) Excluded (Expired) Exc…" at bounding box center [482, 72] width 109 height 21
click at [428, 62] on select "Choose an option... Pending Applied Excluded (Questions) Excluded (Expired) Exc…" at bounding box center [482, 72] width 109 height 21
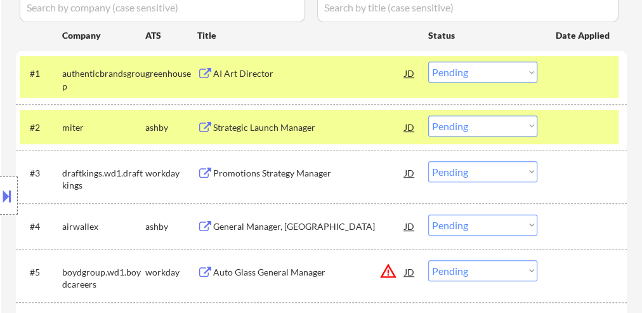
click at [450, 77] on select "Choose an option... Pending Applied Excluded (Questions) Excluded (Expired) Exc…" at bounding box center [482, 72] width 109 height 21
select select ""excluded__salary_""
click at [428, 62] on select "Choose an option... Pending Applied Excluded (Questions) Excluded (Expired) Exc…" at bounding box center [482, 72] width 109 height 21
click at [483, 120] on select "Choose an option... Pending Applied Excluded (Questions) Excluded (Expired) Exc…" at bounding box center [482, 125] width 109 height 21
select select ""excluded__salary_""
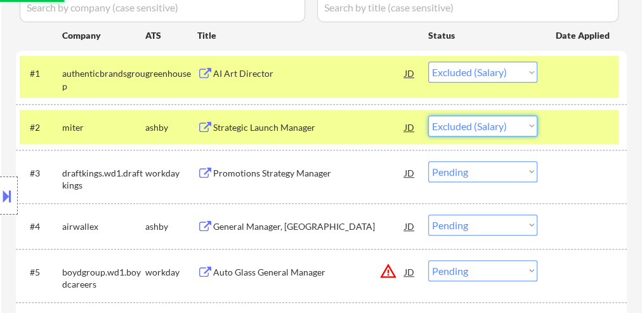
click at [428, 115] on select "Choose an option... Pending Applied Excluded (Questions) Excluded (Expired) Exc…" at bounding box center [482, 125] width 109 height 21
select select ""pending""
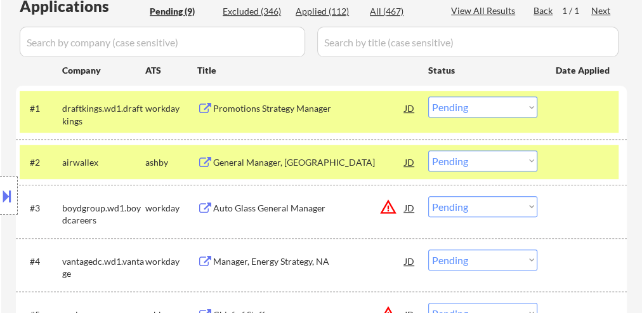
scroll to position [317, 0]
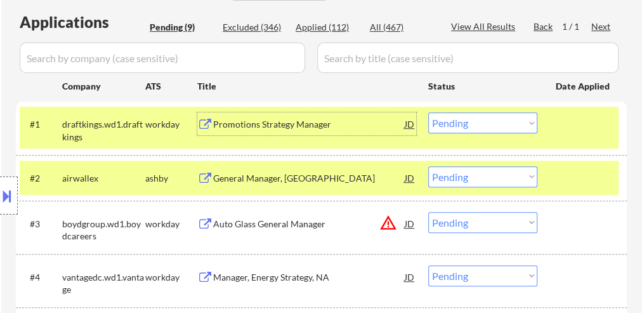
click at [251, 131] on div "Promotions Strategy Manager" at bounding box center [309, 123] width 192 height 23
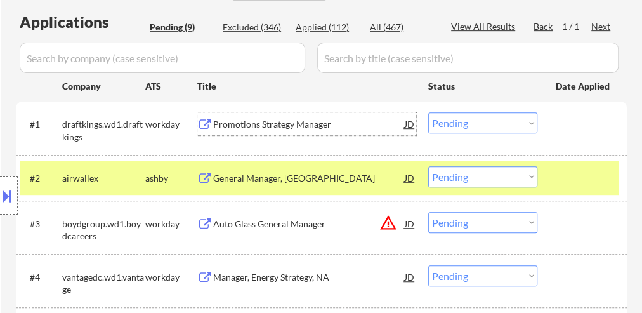
click at [303, 177] on div "General Manager, [GEOGRAPHIC_DATA]" at bounding box center [309, 178] width 192 height 13
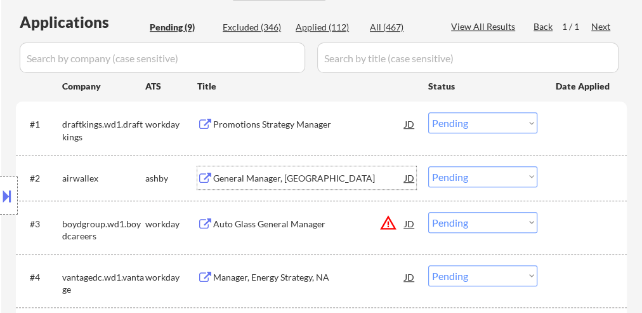
click at [254, 223] on div "Auto Glass General Manager" at bounding box center [309, 224] width 192 height 13
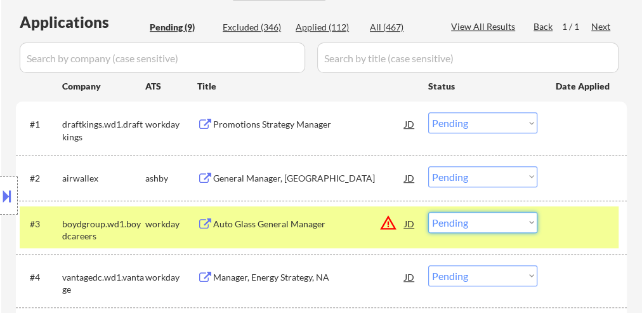
click at [480, 222] on select "Choose an option... Pending Applied Excluded (Questions) Excluded (Expired) Exc…" at bounding box center [482, 222] width 109 height 21
click at [428, 212] on select "Choose an option... Pending Applied Excluded (Questions) Excluded (Expired) Exc…" at bounding box center [482, 222] width 109 height 21
click at [273, 274] on div "Manager, Energy Strategy, NA" at bounding box center [309, 277] width 192 height 13
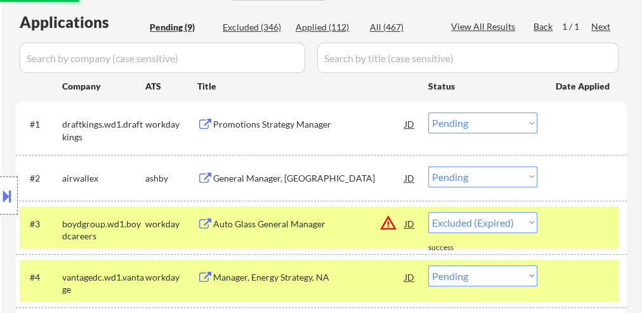
select select ""pending""
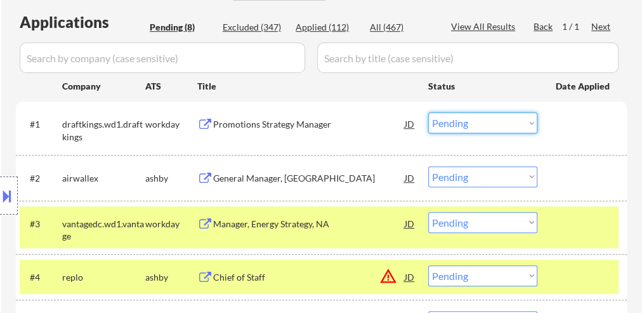
click at [478, 122] on select "Choose an option... Pending Applied Excluded (Questions) Excluded (Expired) Exc…" at bounding box center [482, 122] width 109 height 21
click at [428, 112] on select "Choose an option... Pending Applied Excluded (Questions) Excluded (Expired) Exc…" at bounding box center [482, 122] width 109 height 21
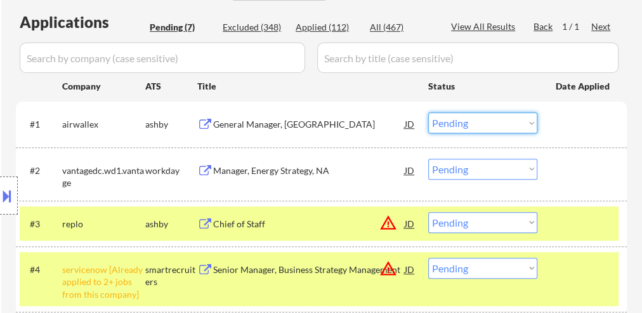
click at [445, 123] on select "Choose an option... Pending Applied Excluded (Questions) Excluded (Expired) Exc…" at bounding box center [482, 122] width 109 height 21
click at [428, 112] on select "Choose an option... Pending Applied Excluded (Questions) Excluded (Expired) Exc…" at bounding box center [482, 122] width 109 height 21
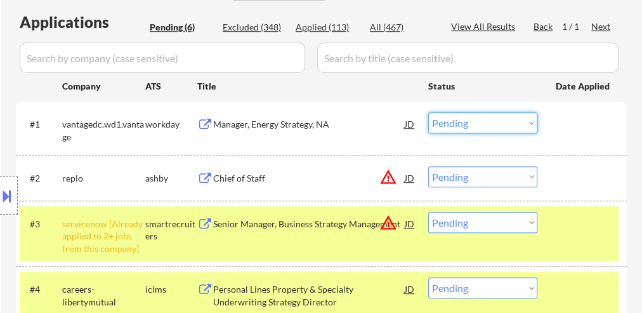
drag, startPoint x: 479, startPoint y: 120, endPoint x: 480, endPoint y: 128, distance: 7.7
click at [479, 120] on select "Choose an option... Pending Applied Excluded (Questions) Excluded (Expired) Exc…" at bounding box center [482, 122] width 109 height 21
click at [428, 112] on select "Choose an option... Pending Applied Excluded (Questions) Excluded (Expired) Exc…" at bounding box center [482, 122] width 109 height 21
select select ""pending""
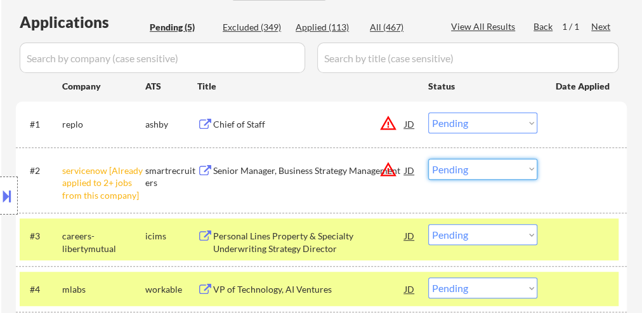
click at [487, 167] on select "Choose an option... Pending Applied Excluded (Questions) Excluded (Expired) Exc…" at bounding box center [482, 169] width 109 height 21
click at [428, 159] on select "Choose an option... Pending Applied Excluded (Questions) Excluded (Expired) Exc…" at bounding box center [482, 169] width 109 height 21
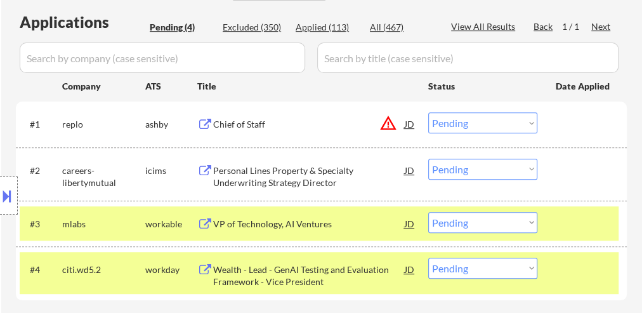
click at [240, 126] on div "Chief of Staff" at bounding box center [309, 124] width 192 height 13
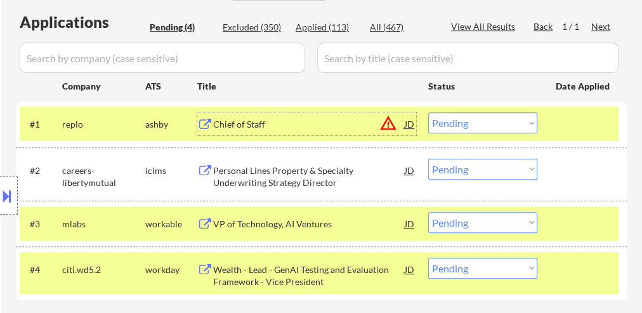
click at [455, 167] on select "Choose an option... Pending Applied Excluded (Questions) Excluded (Expired) Exc…" at bounding box center [482, 169] width 109 height 21
click at [428, 159] on select "Choose an option... Pending Applied Excluded (Questions) Excluded (Expired) Exc…" at bounding box center [482, 169] width 109 height 21
click at [297, 222] on div "VP of Technology, AI Ventures" at bounding box center [309, 224] width 192 height 13
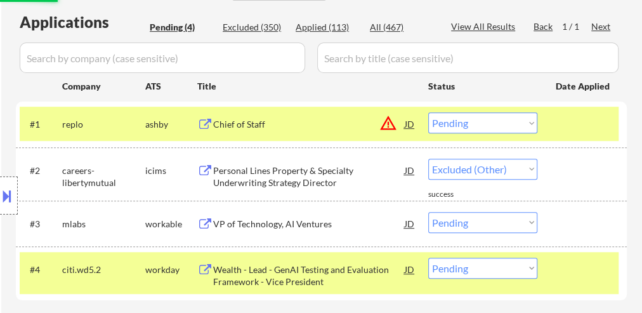
select select ""pending""
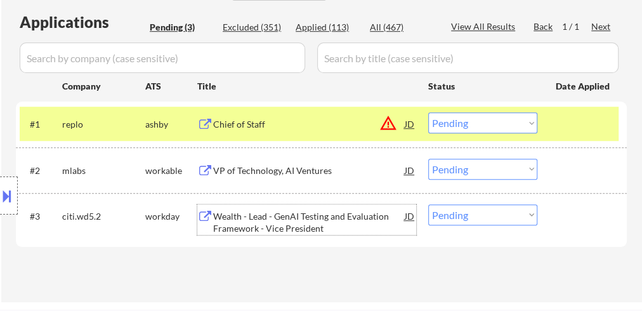
click at [297, 226] on div "Wealth - Lead - GenAI Testing and Evaluation Framework - Vice President" at bounding box center [309, 222] width 192 height 25
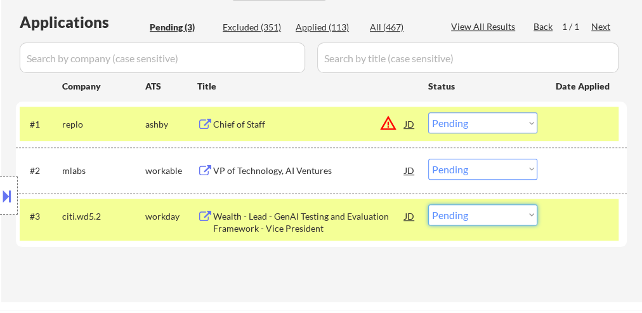
click at [474, 213] on select "Choose an option... Pending Applied Excluded (Questions) Excluded (Expired) Exc…" at bounding box center [482, 214] width 109 height 21
select select ""excluded__expired_""
click at [428, 204] on select "Choose an option... Pending Applied Excluded (Questions) Excluded (Expired) Exc…" at bounding box center [482, 214] width 109 height 21
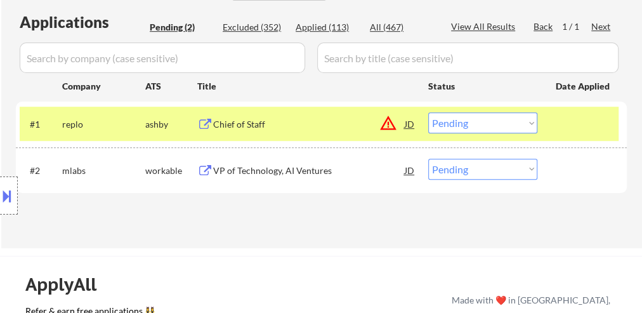
click at [483, 128] on select "Choose an option... Pending Applied Excluded (Questions) Excluded (Expired) Exc…" at bounding box center [482, 122] width 109 height 21
click at [428, 112] on select "Choose an option... Pending Applied Excluded (Questions) Excluded (Expired) Exc…" at bounding box center [482, 122] width 109 height 21
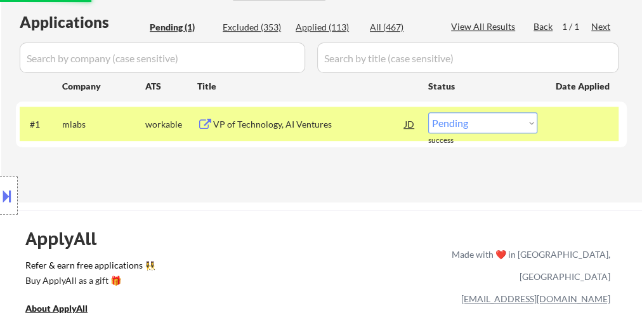
click at [476, 122] on select "Choose an option... Pending Applied Excluded (Questions) Excluded (Expired) Exc…" at bounding box center [482, 122] width 109 height 21
select select ""excluded__bad_match_""
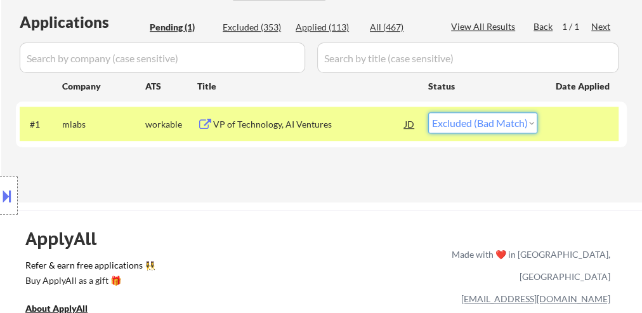
click at [428, 112] on select "Choose an option... Pending Applied Excluded (Questions) Excluded (Expired) Exc…" at bounding box center [482, 122] width 109 height 21
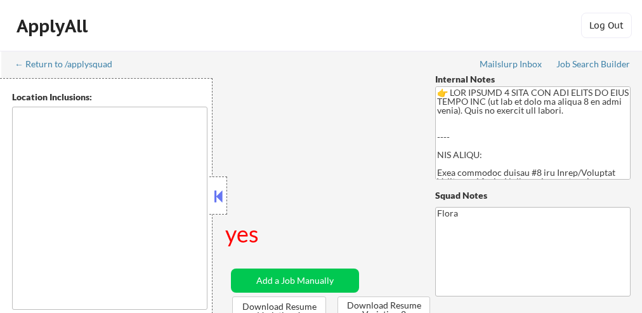
select select ""pending""
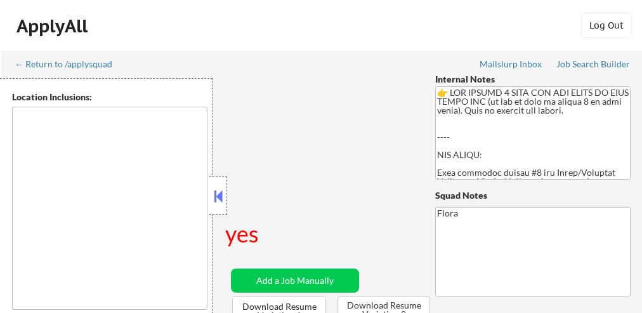
select select ""pending""
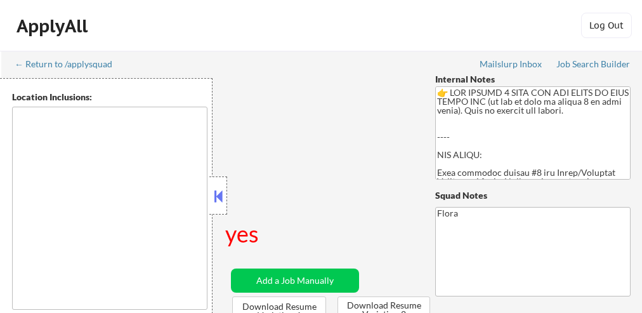
select select ""pending""
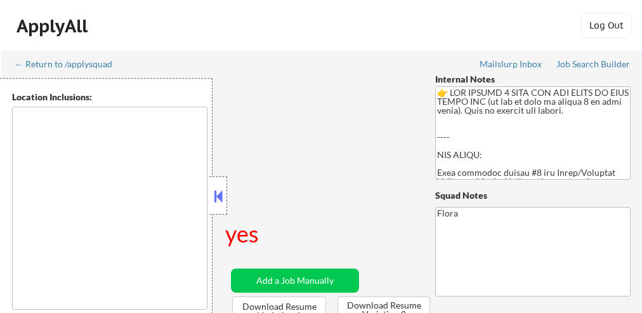
select select ""pending""
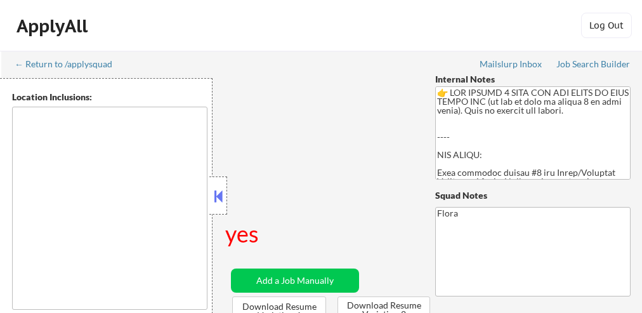
select select ""pending""
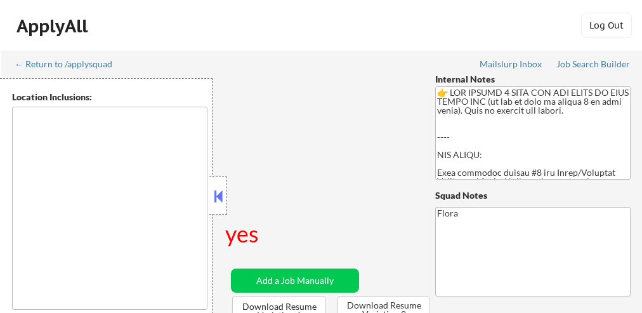
select select ""pending""
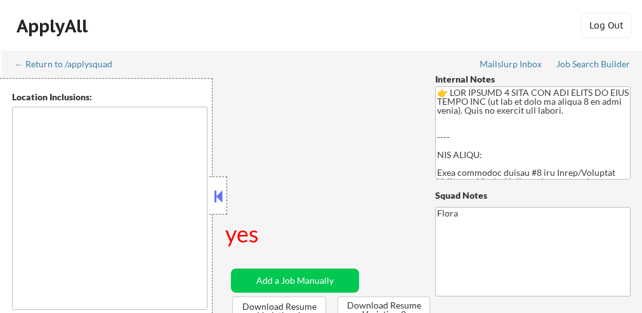
select select ""pending""
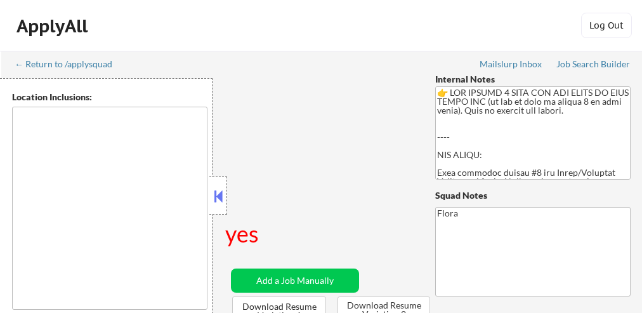
select select ""pending""
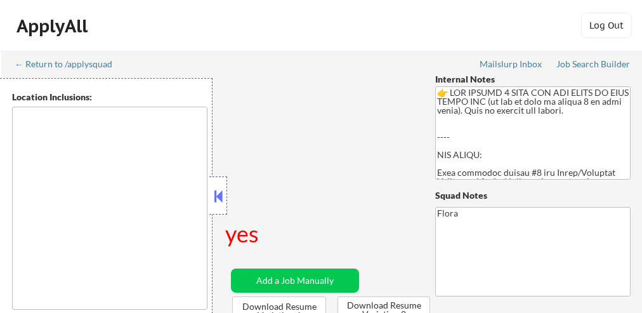
select select ""pending""
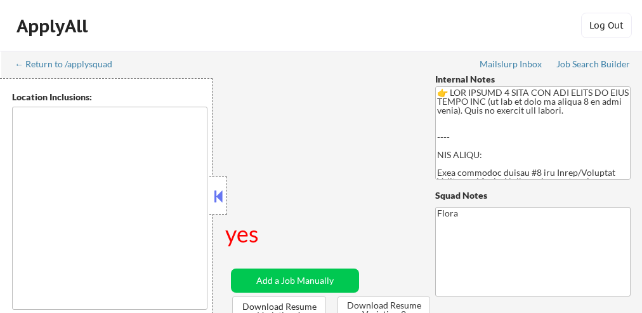
select select ""pending""
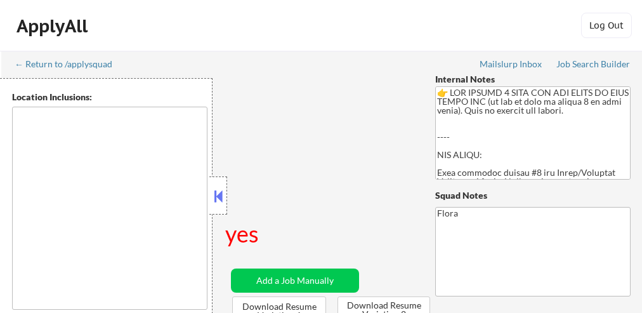
select select ""pending""
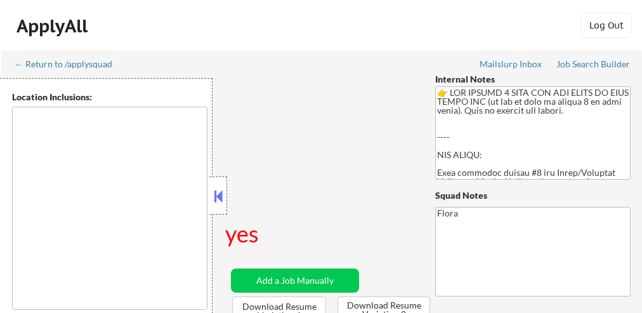
select select ""pending""
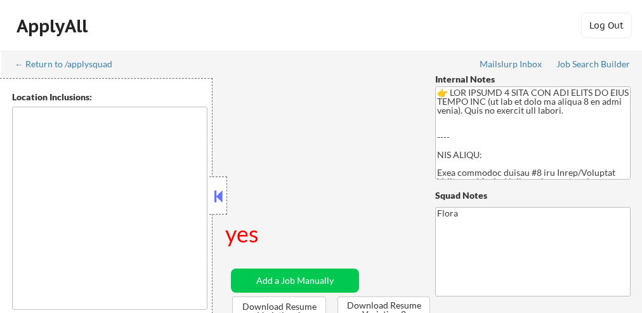
select select ""pending""
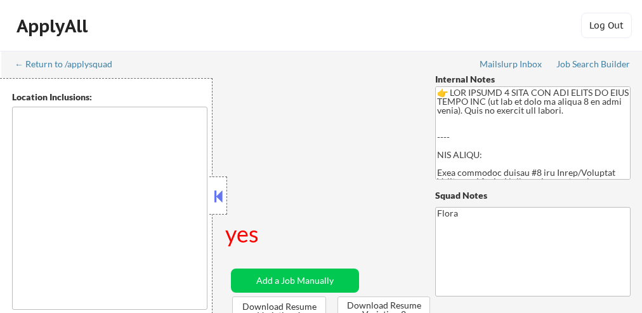
select select ""pending""
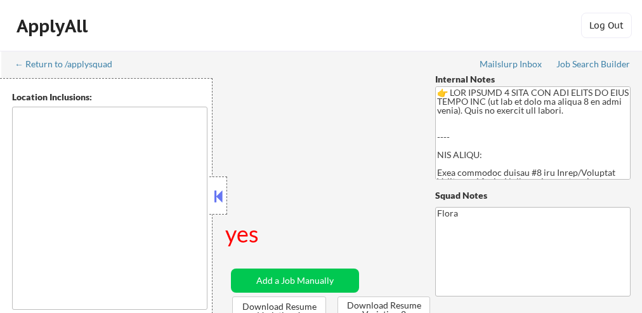
select select ""pending""
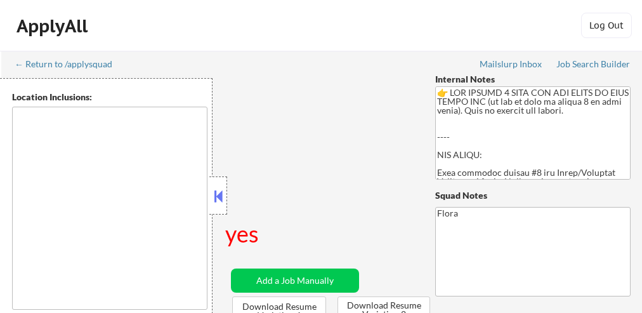
select select ""pending""
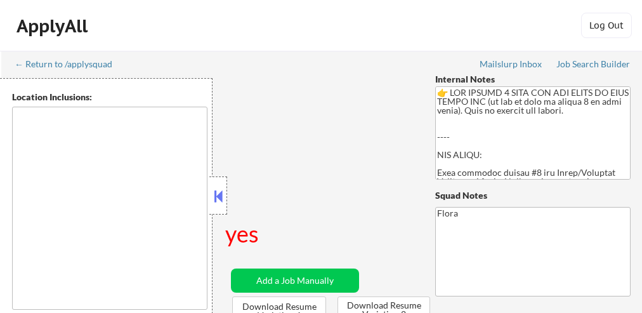
select select ""pending""
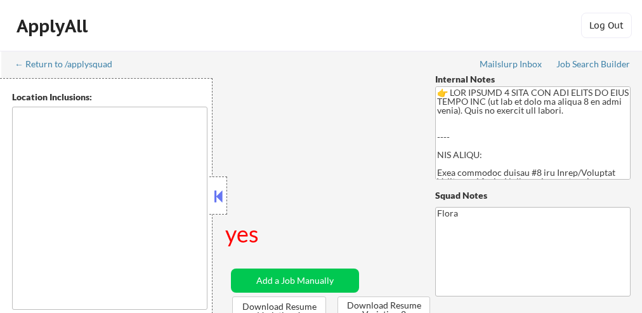
select select ""pending""
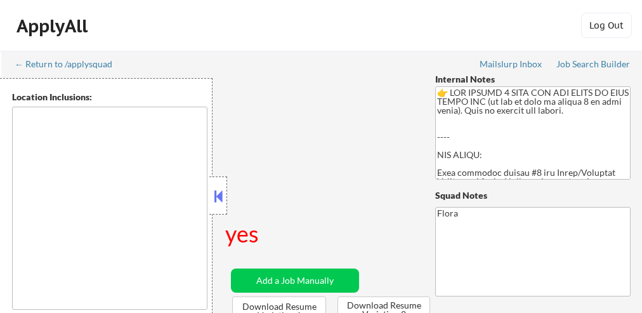
select select ""pending""
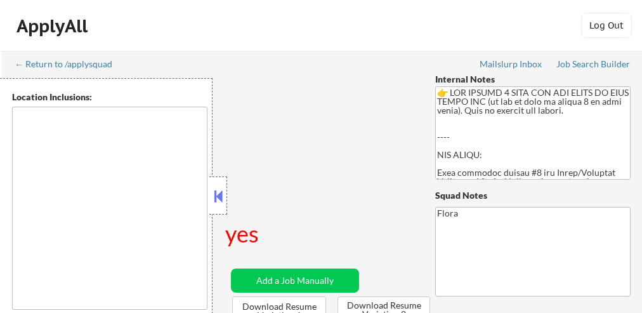
select select ""pending""
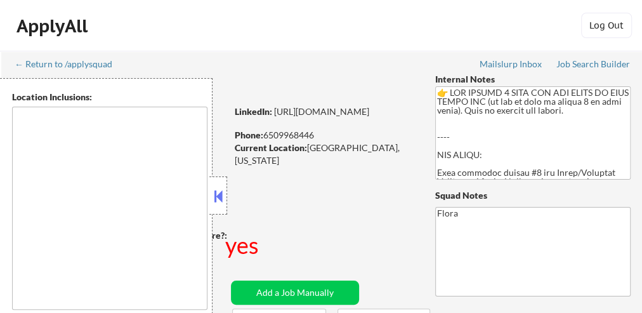
click at [218, 190] on button at bounding box center [218, 196] width 14 height 19
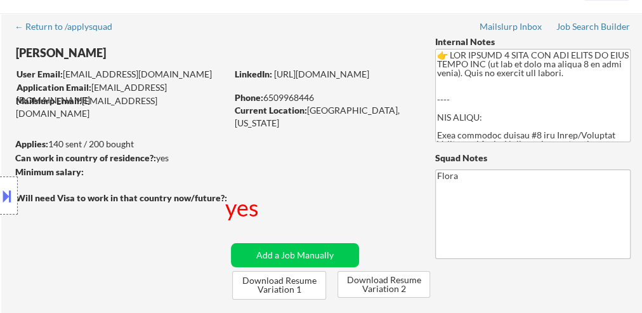
scroll to position [51, 0]
